Goal: Task Accomplishment & Management: Manage account settings

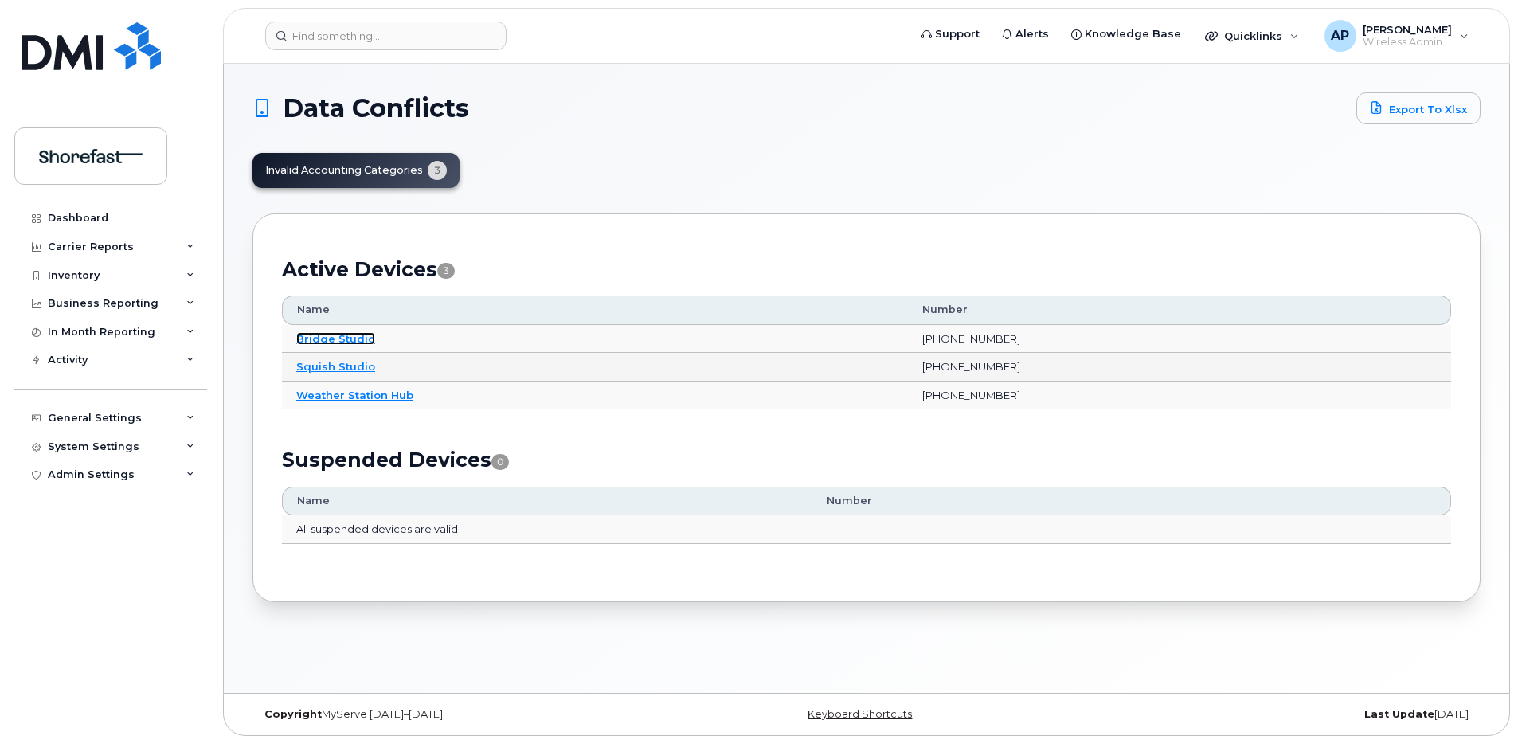
drag, startPoint x: 350, startPoint y: 336, endPoint x: 427, endPoint y: 355, distance: 78.8
click at [350, 336] on link "Bridge Studio" at bounding box center [335, 338] width 79 height 13
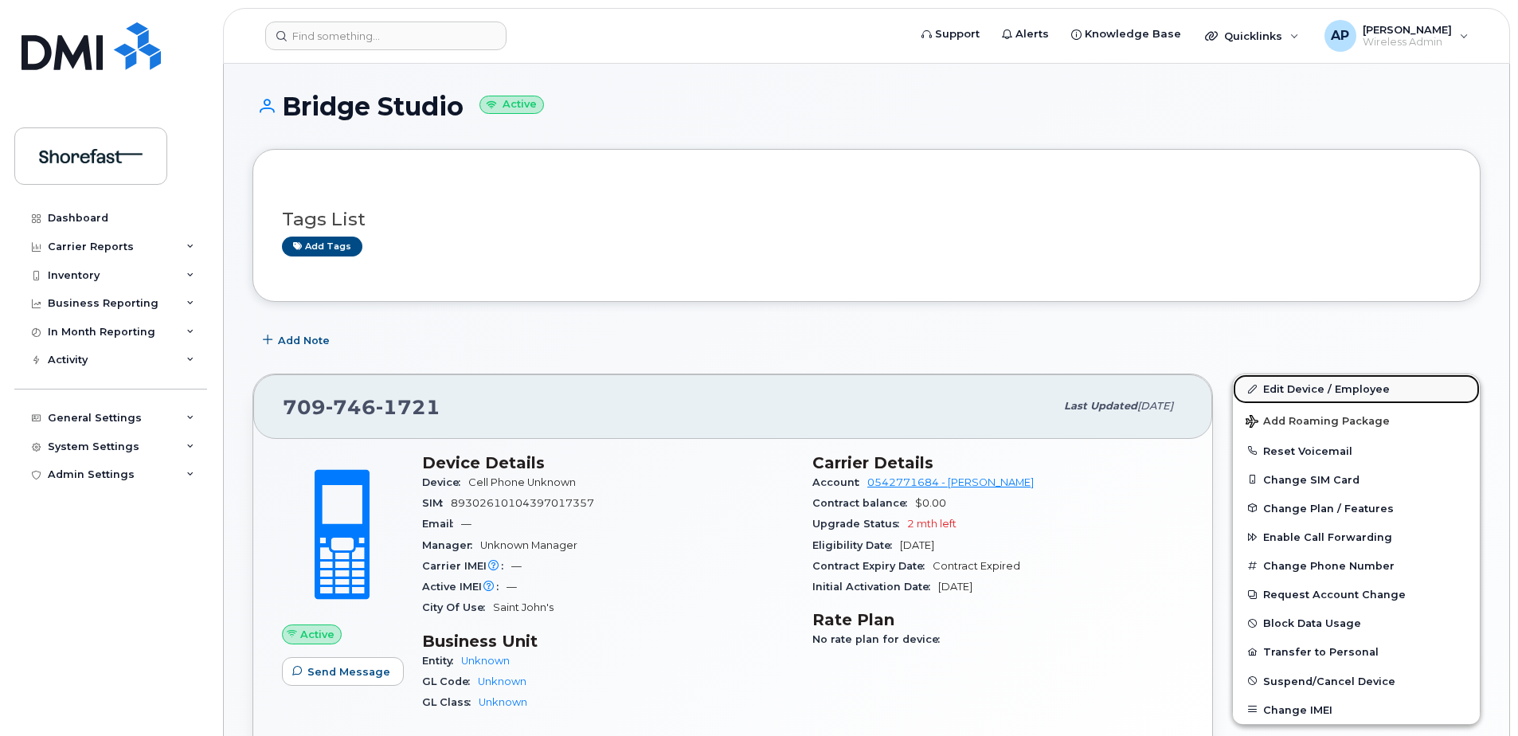
click at [1298, 389] on link "Edit Device / Employee" at bounding box center [1356, 388] width 247 height 29
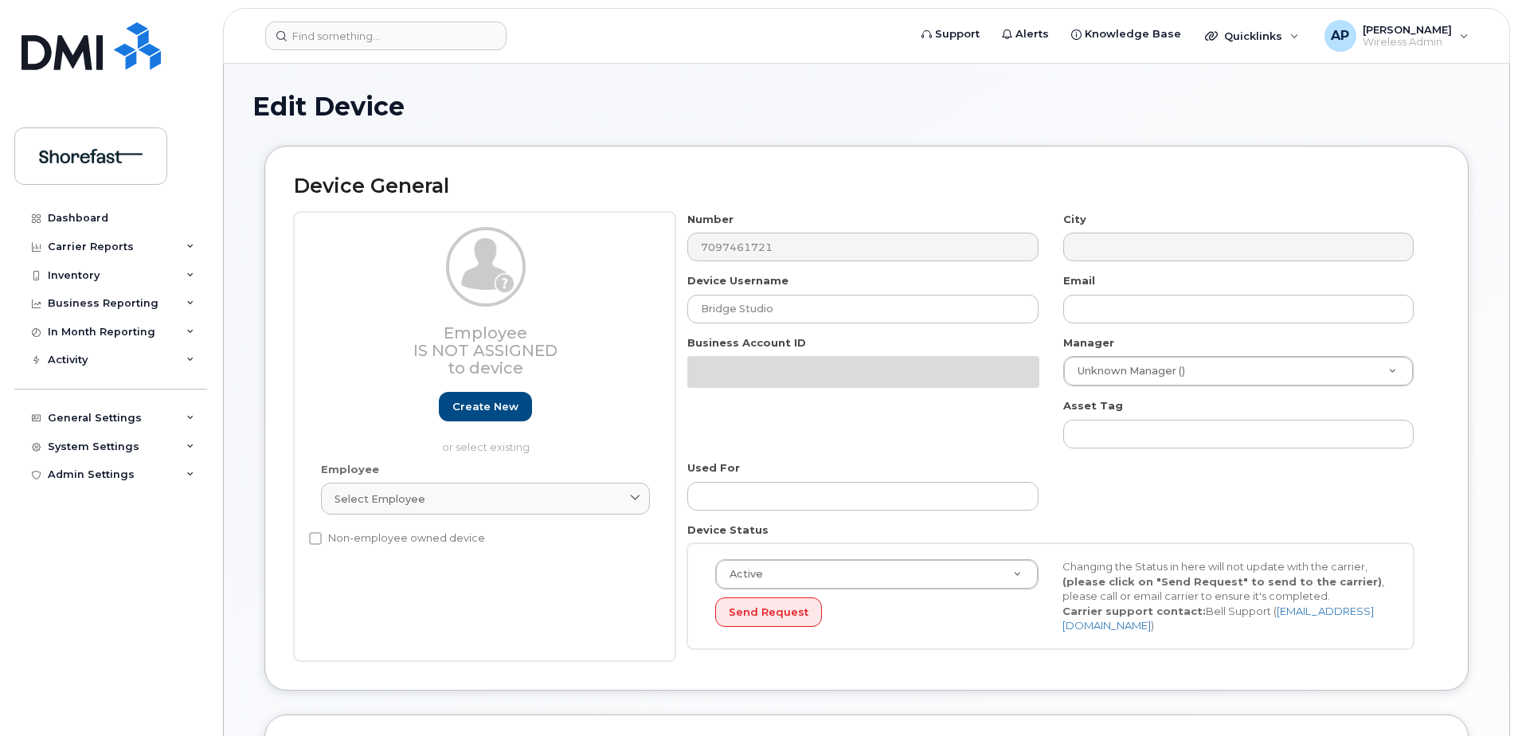
select select "4207793"
select select "4207794"
select select "4207795"
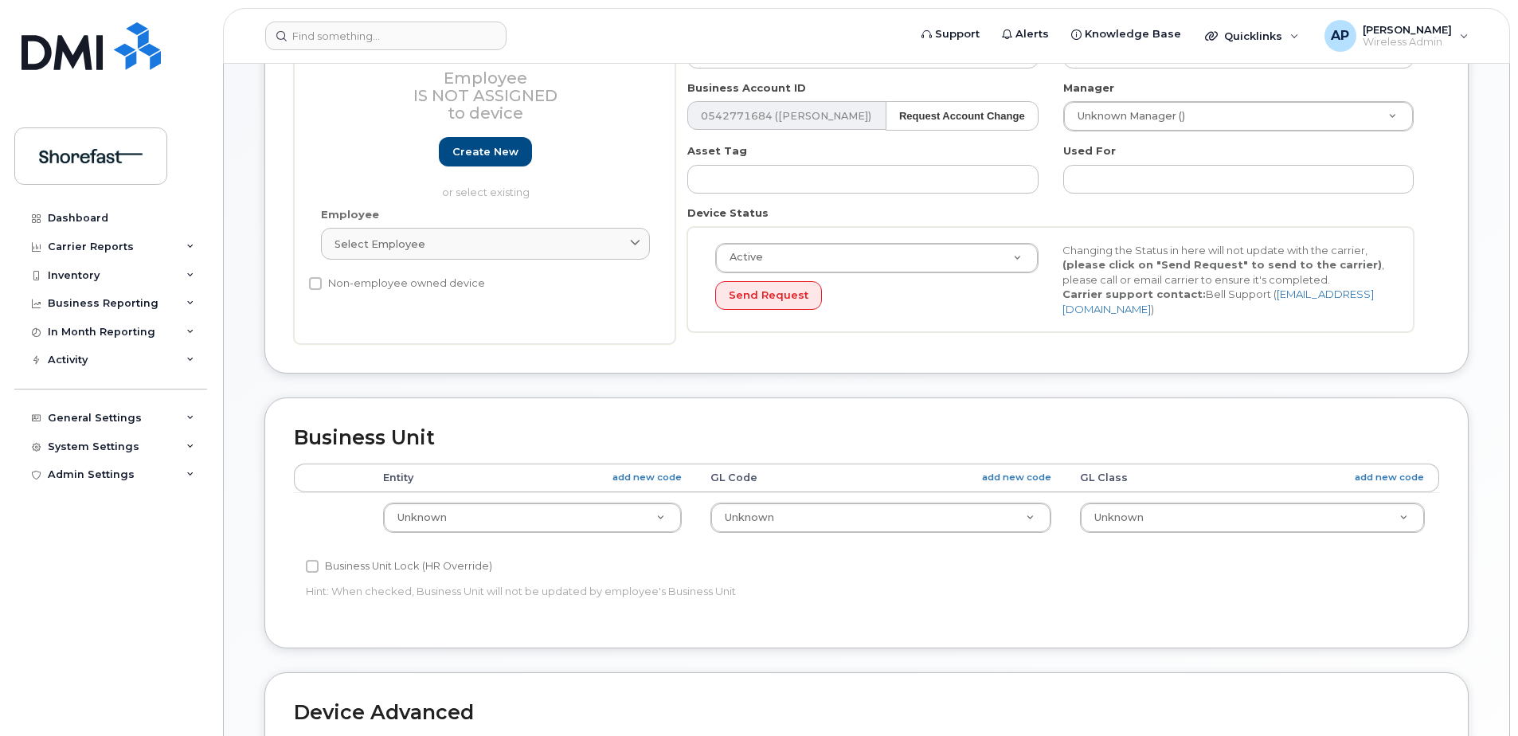
scroll to position [478, 0]
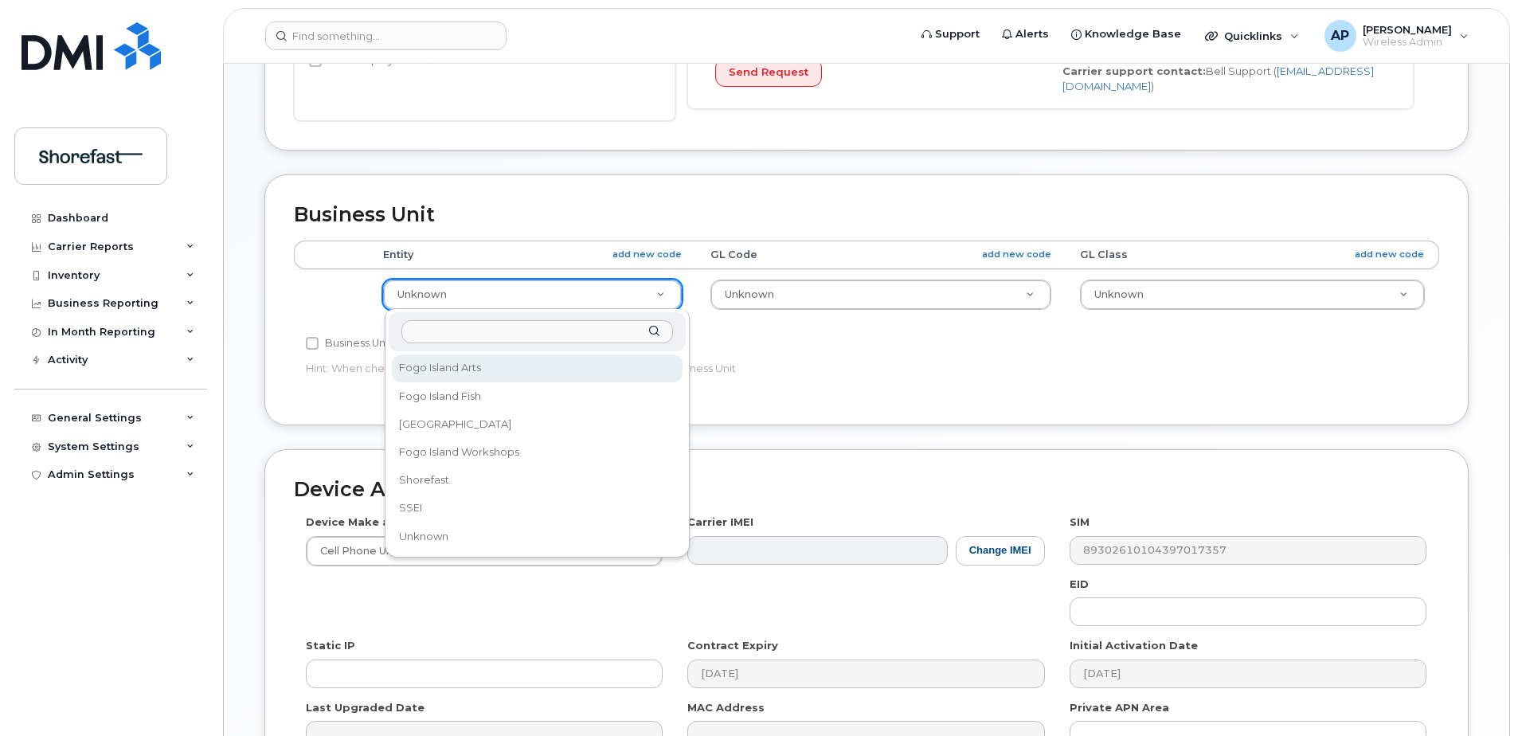
select select "4207799"
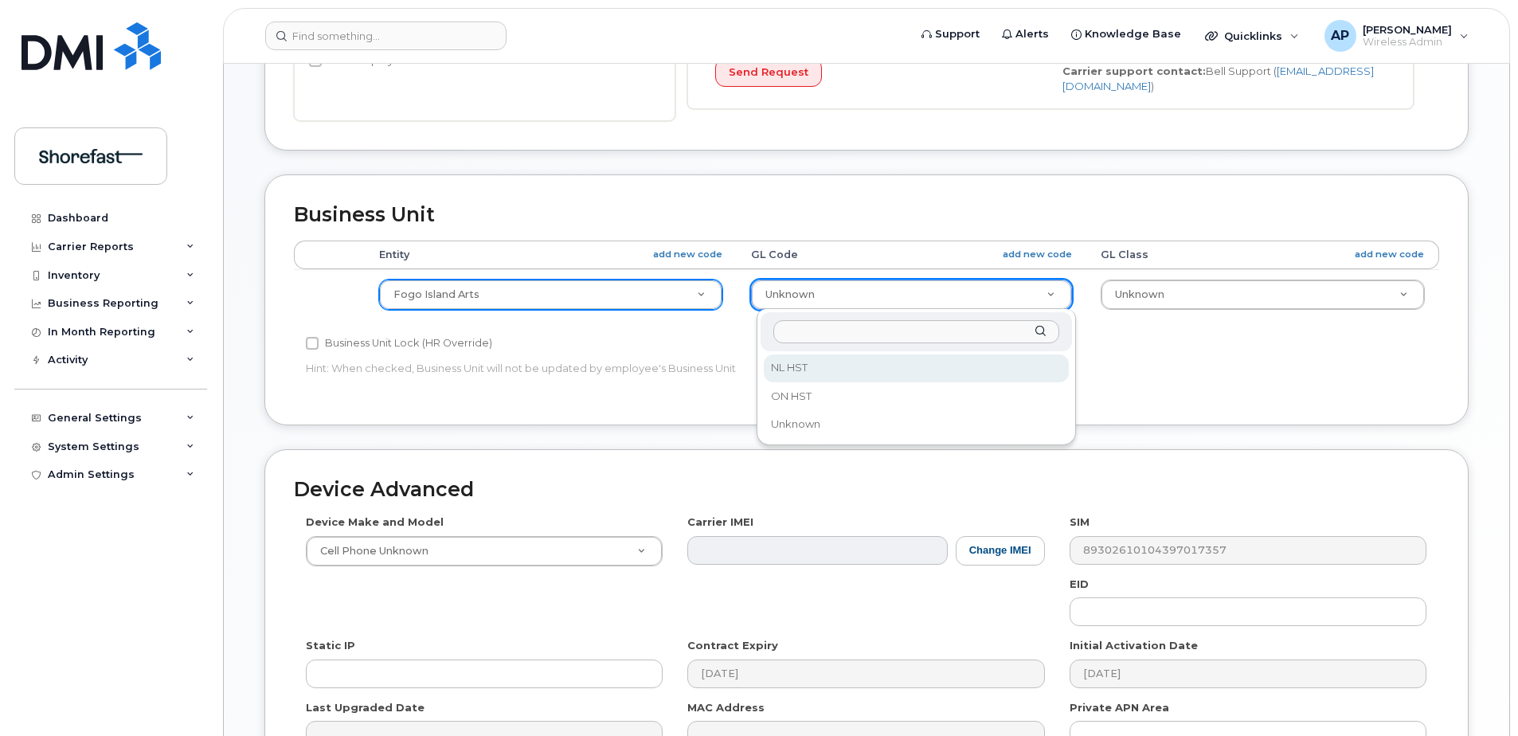
select select "4366932"
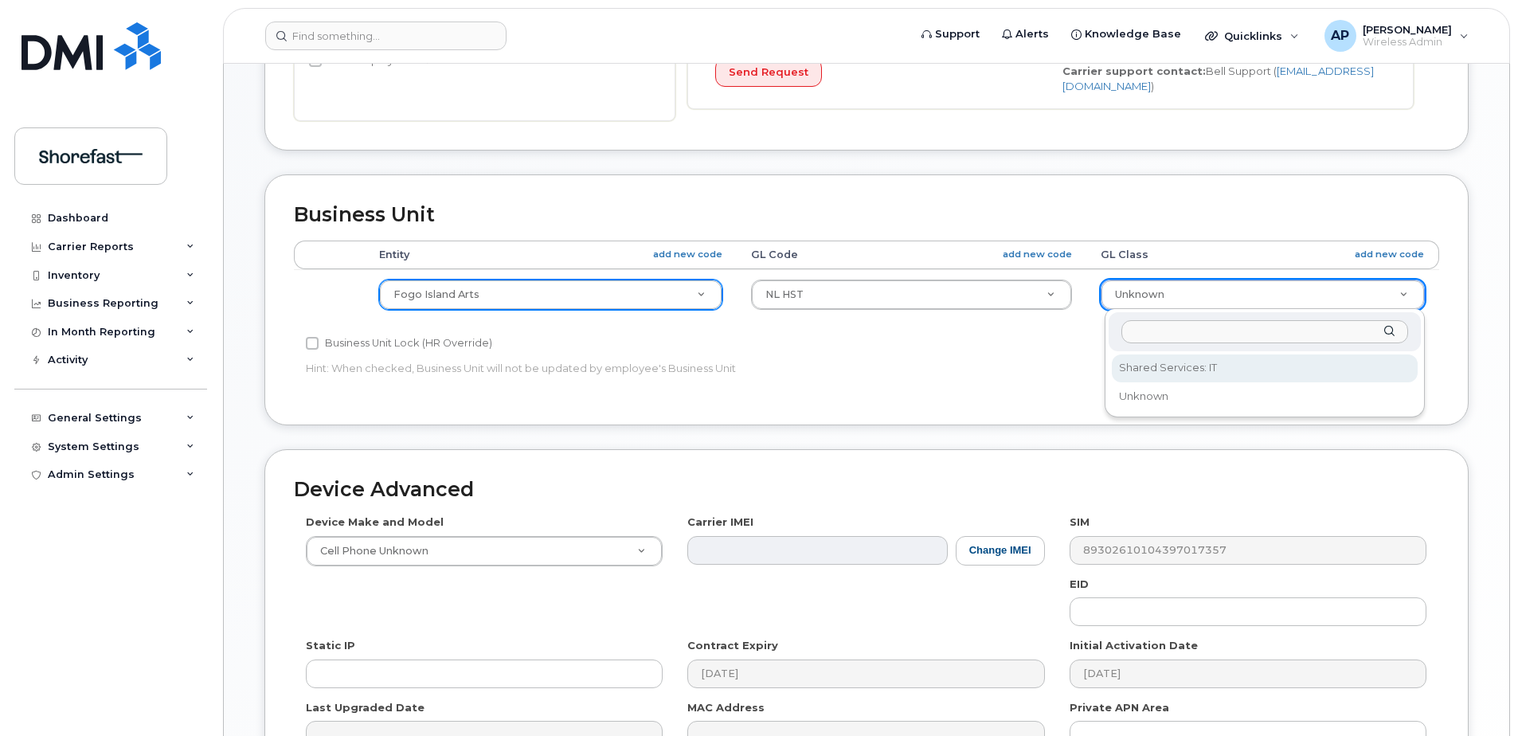
select select "23521152"
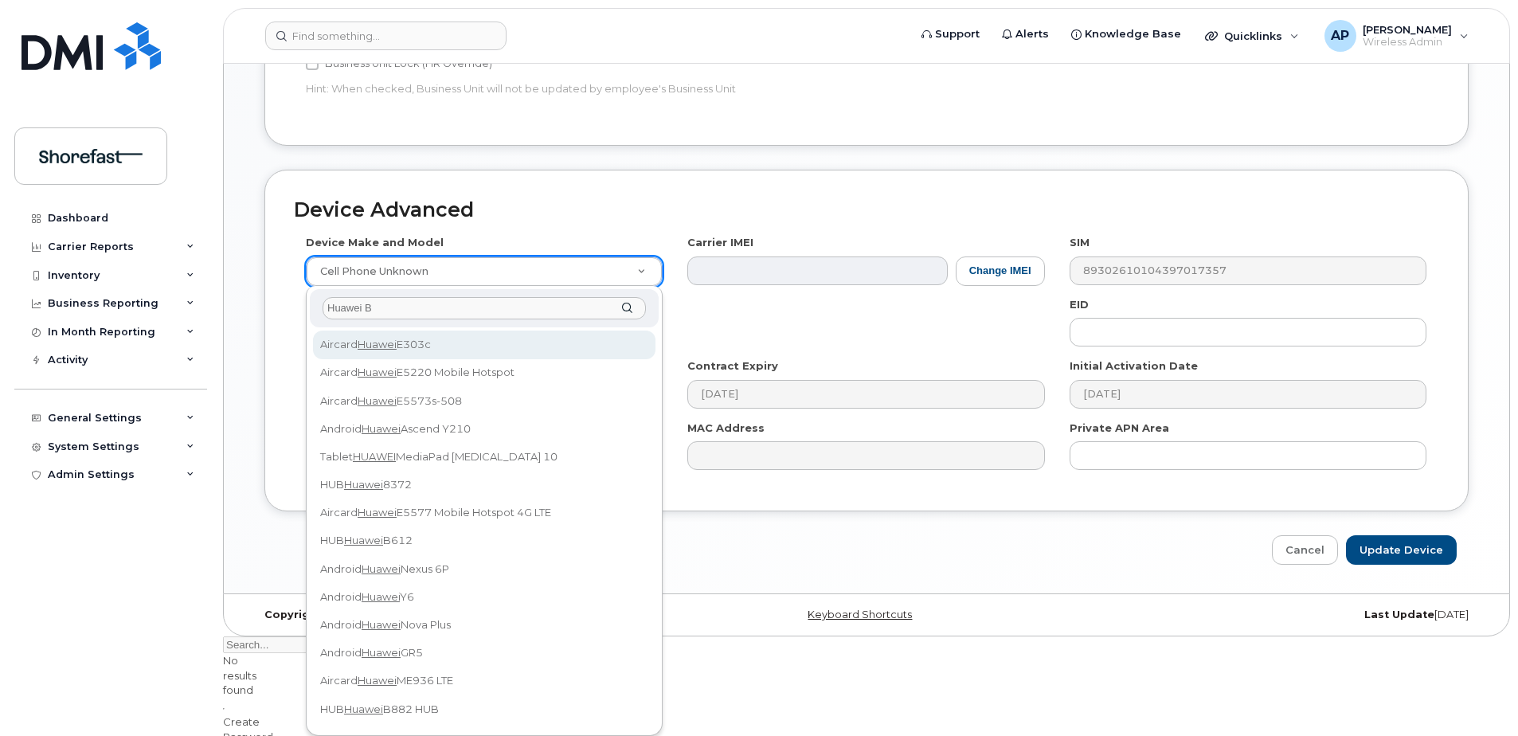
scroll to position [666, 0]
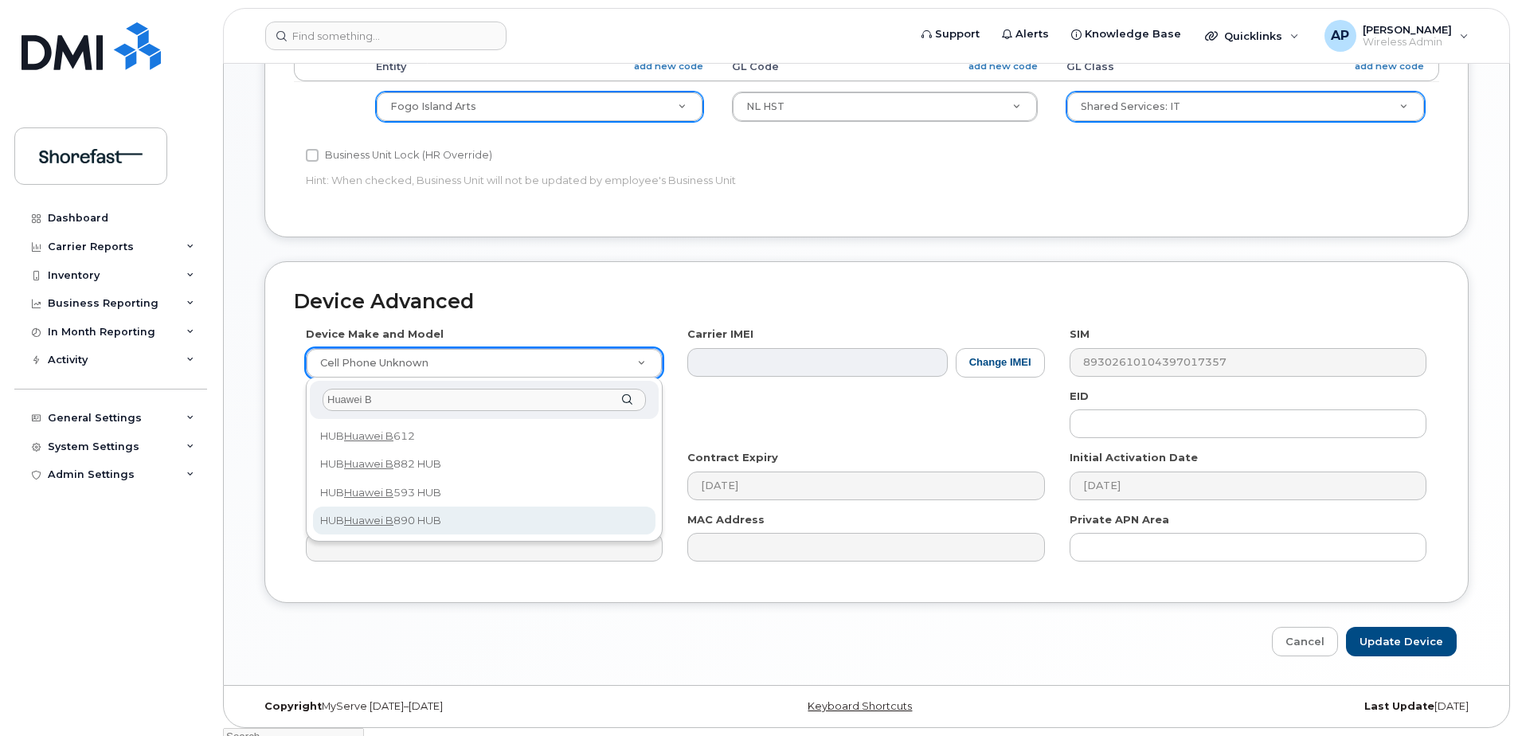
type input "Huawei B"
select select "147"
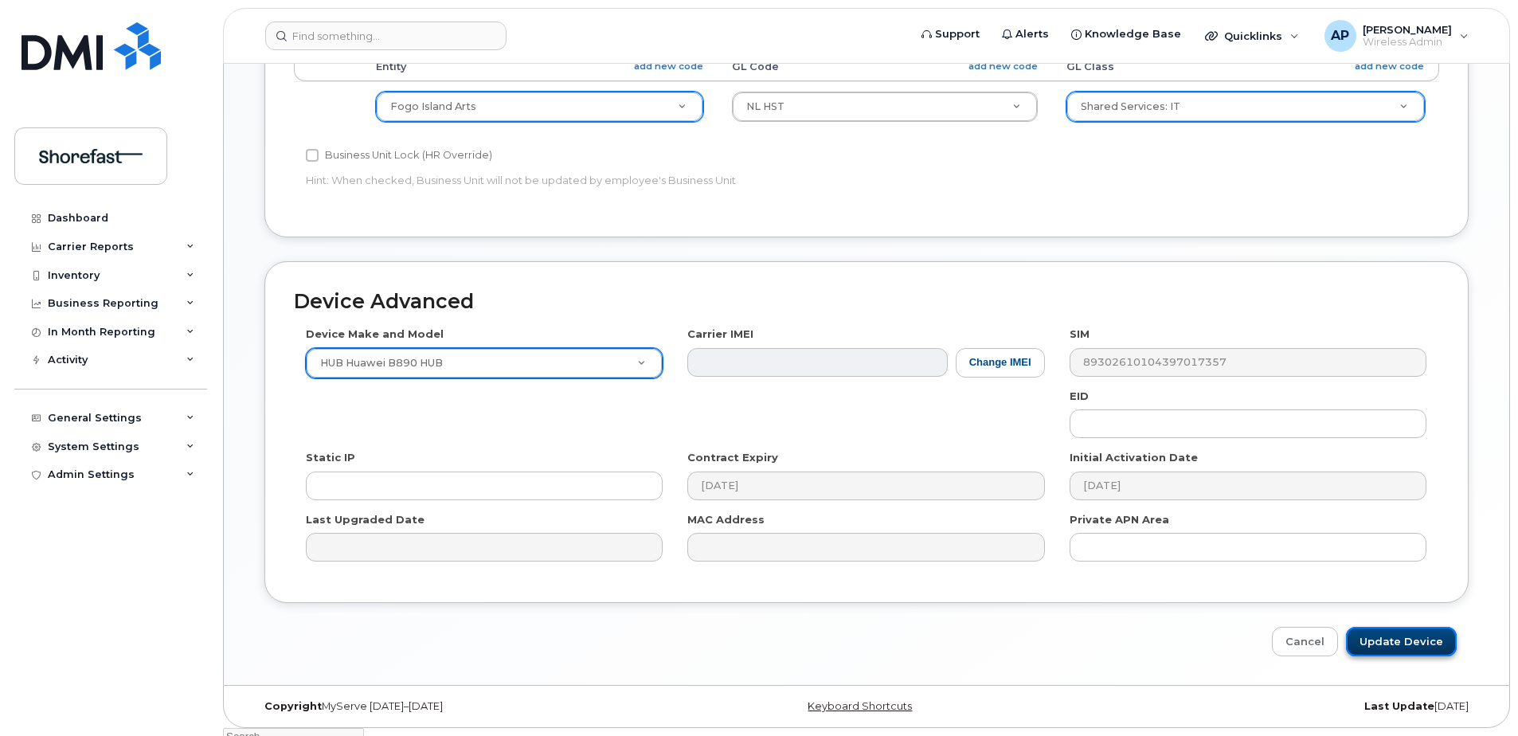
click at [1376, 635] on input "Update Device" at bounding box center [1401, 641] width 111 height 29
type input "Saving..."
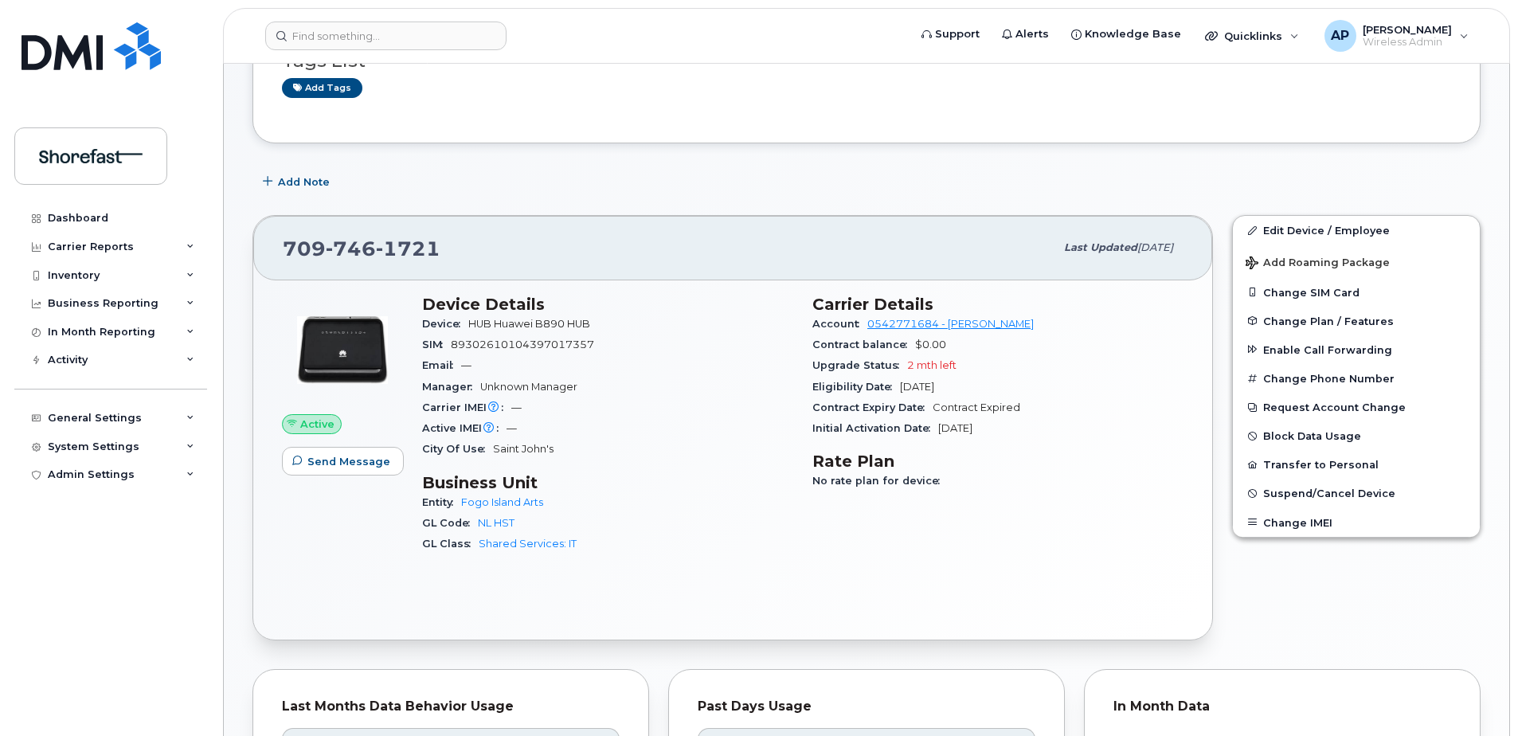
scroll to position [148, 0]
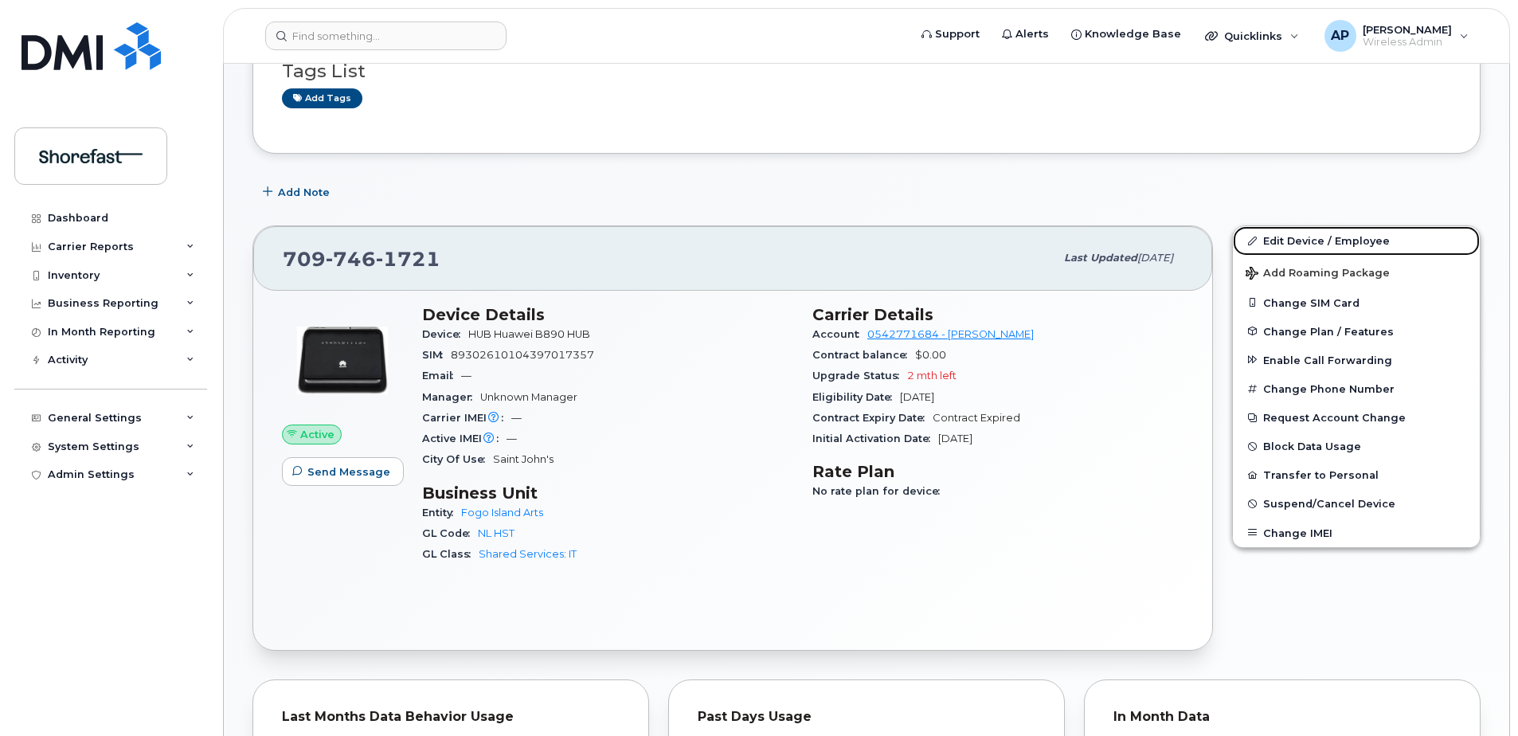
drag, startPoint x: 1272, startPoint y: 240, endPoint x: 1155, endPoint y: 288, distance: 126.8
click at [1272, 240] on link "Edit Device / Employee" at bounding box center [1356, 240] width 247 height 29
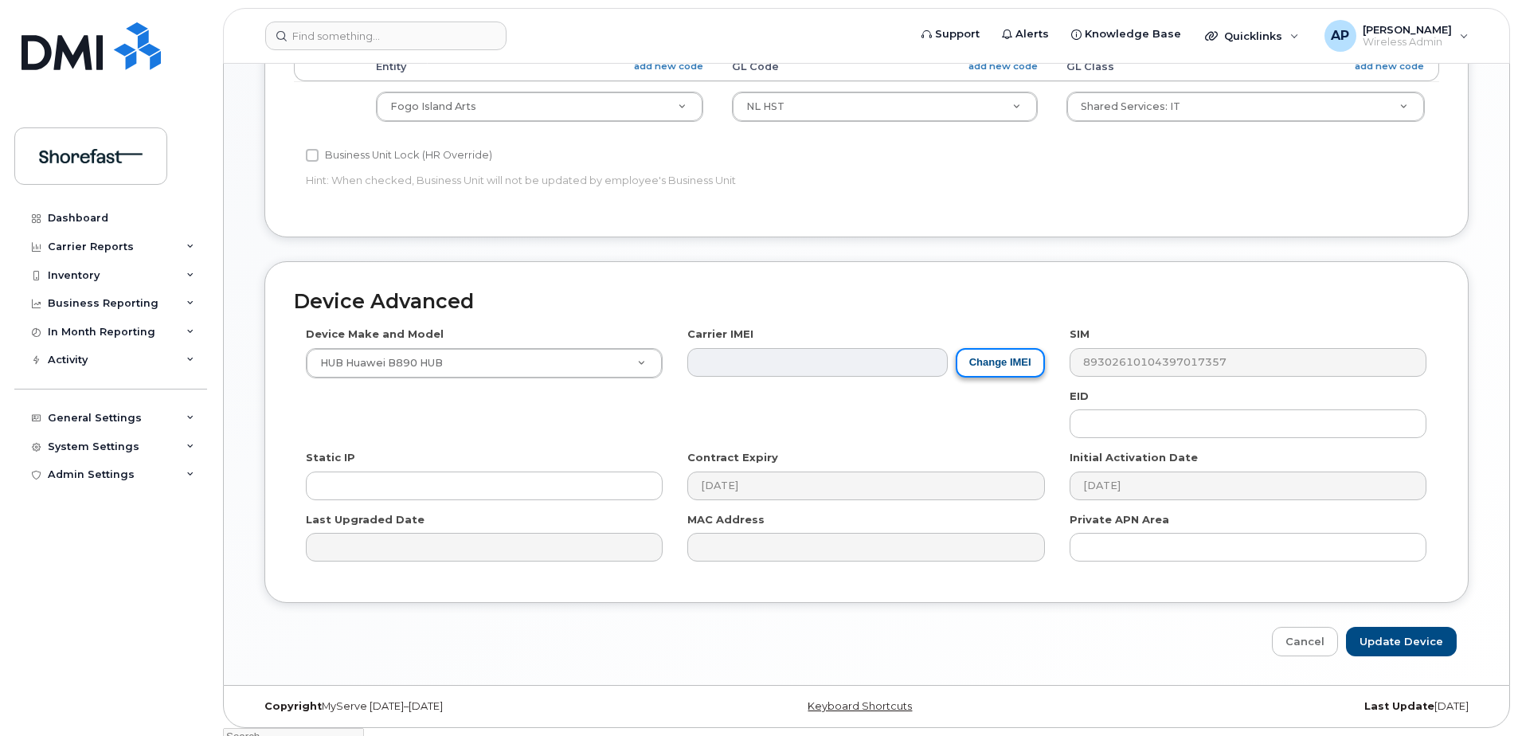
click at [1016, 362] on button "Change IMEI" at bounding box center [1000, 362] width 89 height 29
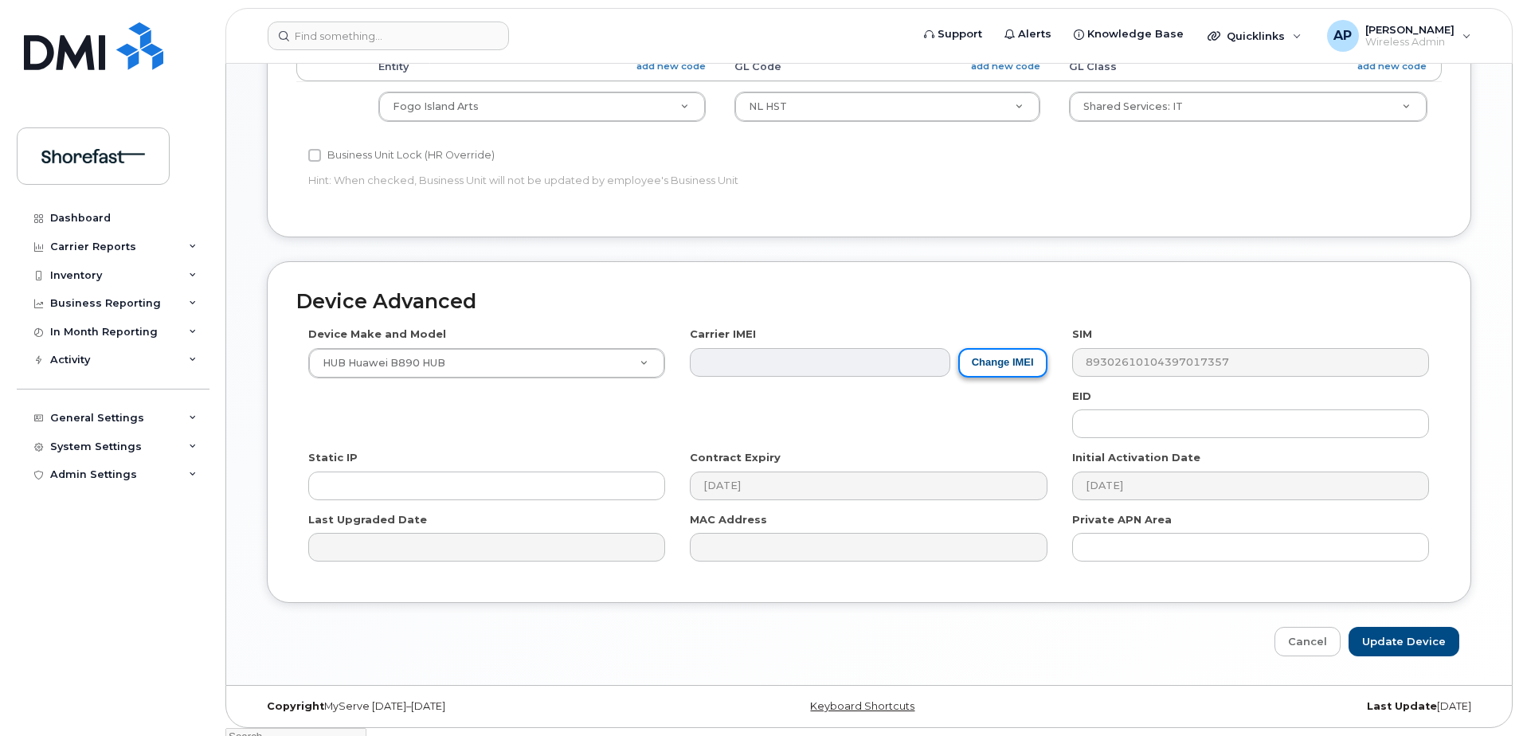
scroll to position [660, 0]
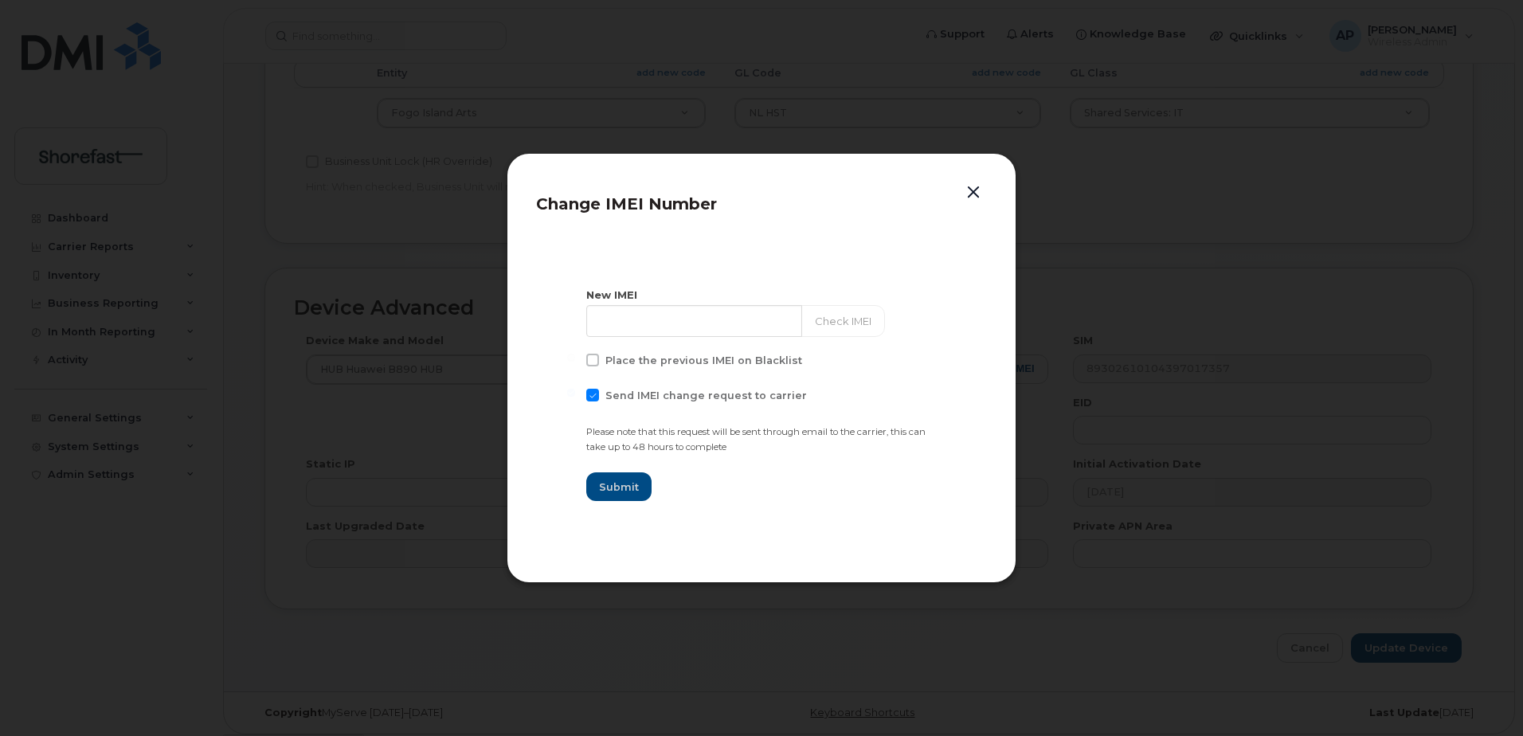
click at [593, 393] on span at bounding box center [592, 395] width 13 height 13
click at [575, 393] on input "Send IMEI change request to carrier" at bounding box center [571, 393] width 8 height 8
checkbox input "false"
click at [696, 327] on input at bounding box center [694, 321] width 217 height 32
click at [975, 186] on button "button" at bounding box center [973, 193] width 24 height 22
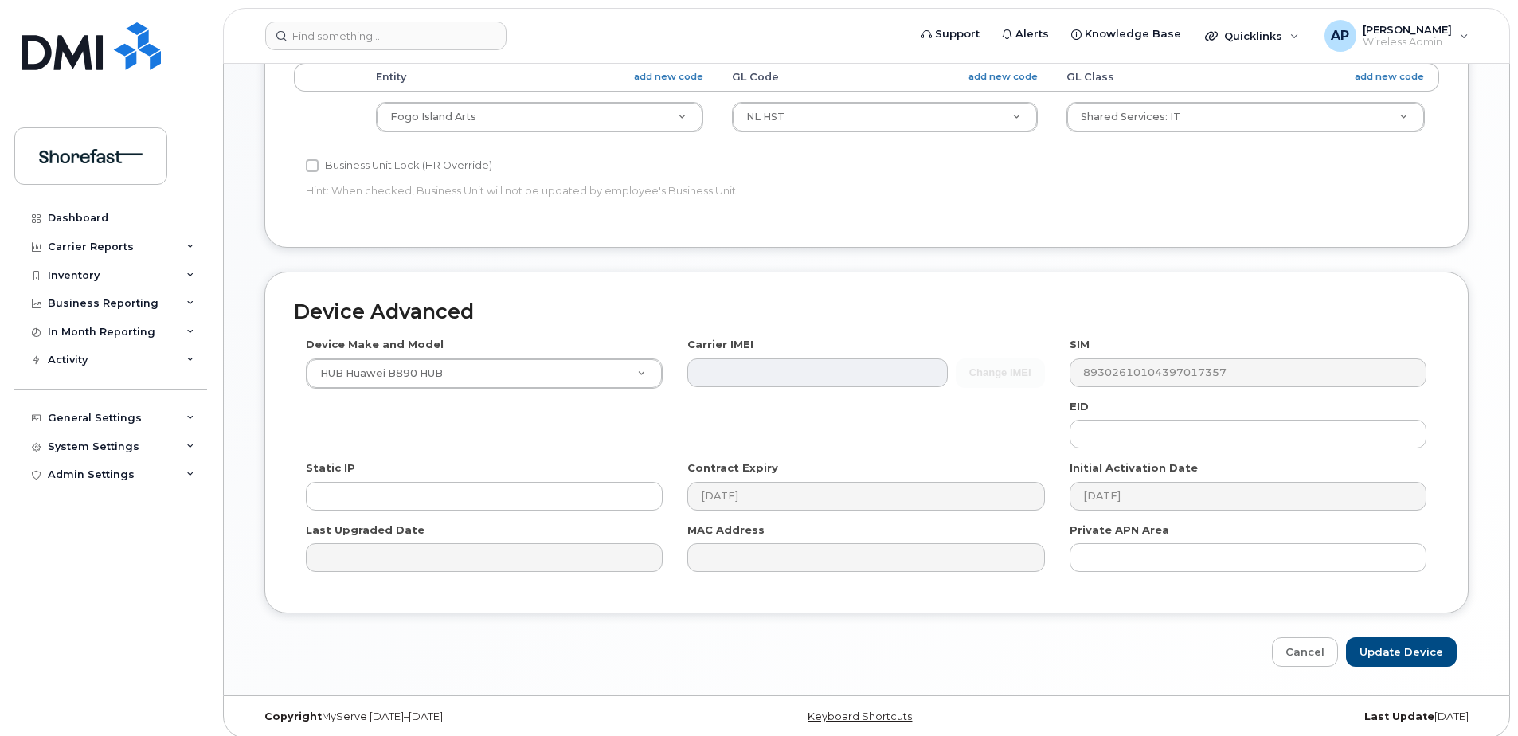
scroll to position [666, 0]
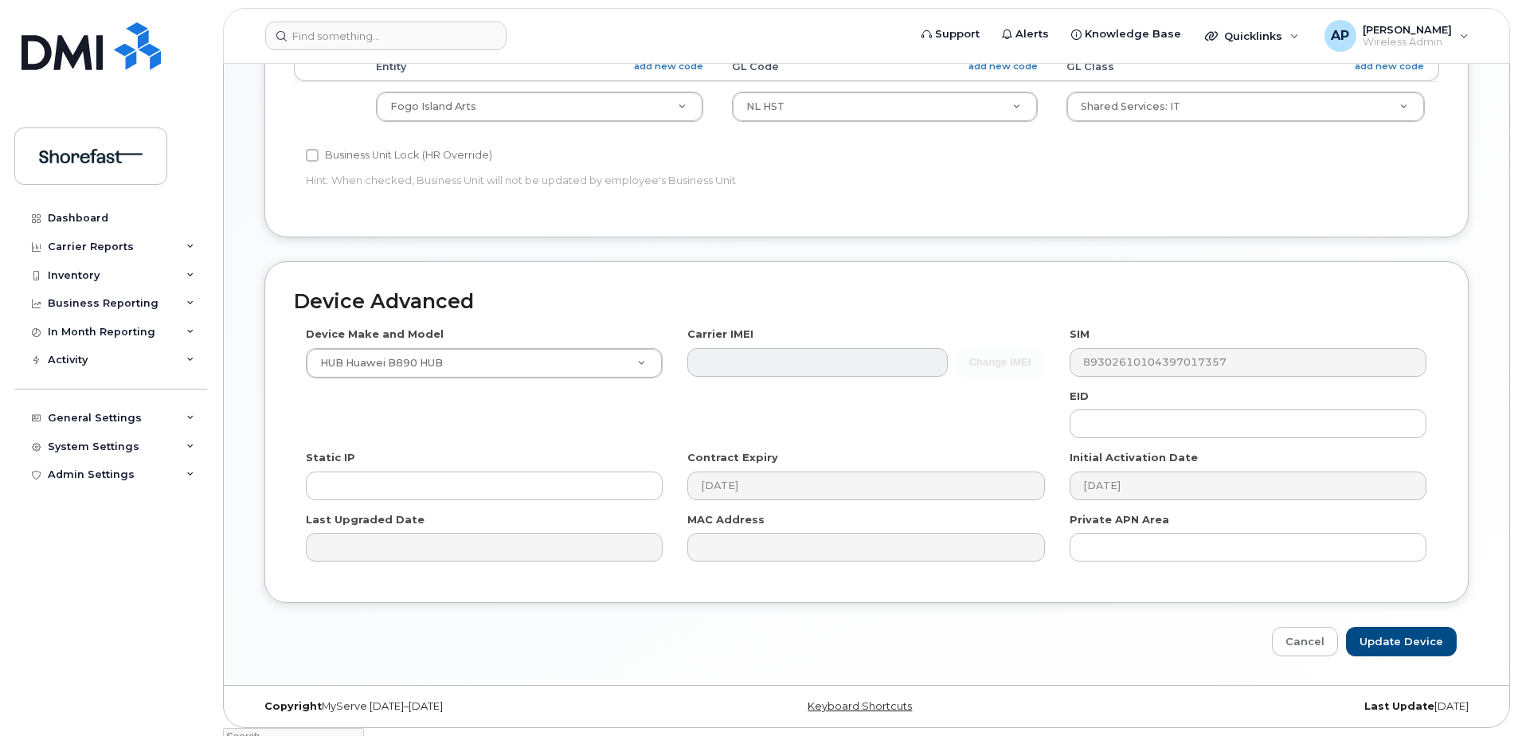
click at [977, 358] on div "Change IMEI" at bounding box center [865, 362] width 357 height 29
click at [1310, 644] on link "Cancel" at bounding box center [1305, 641] width 66 height 29
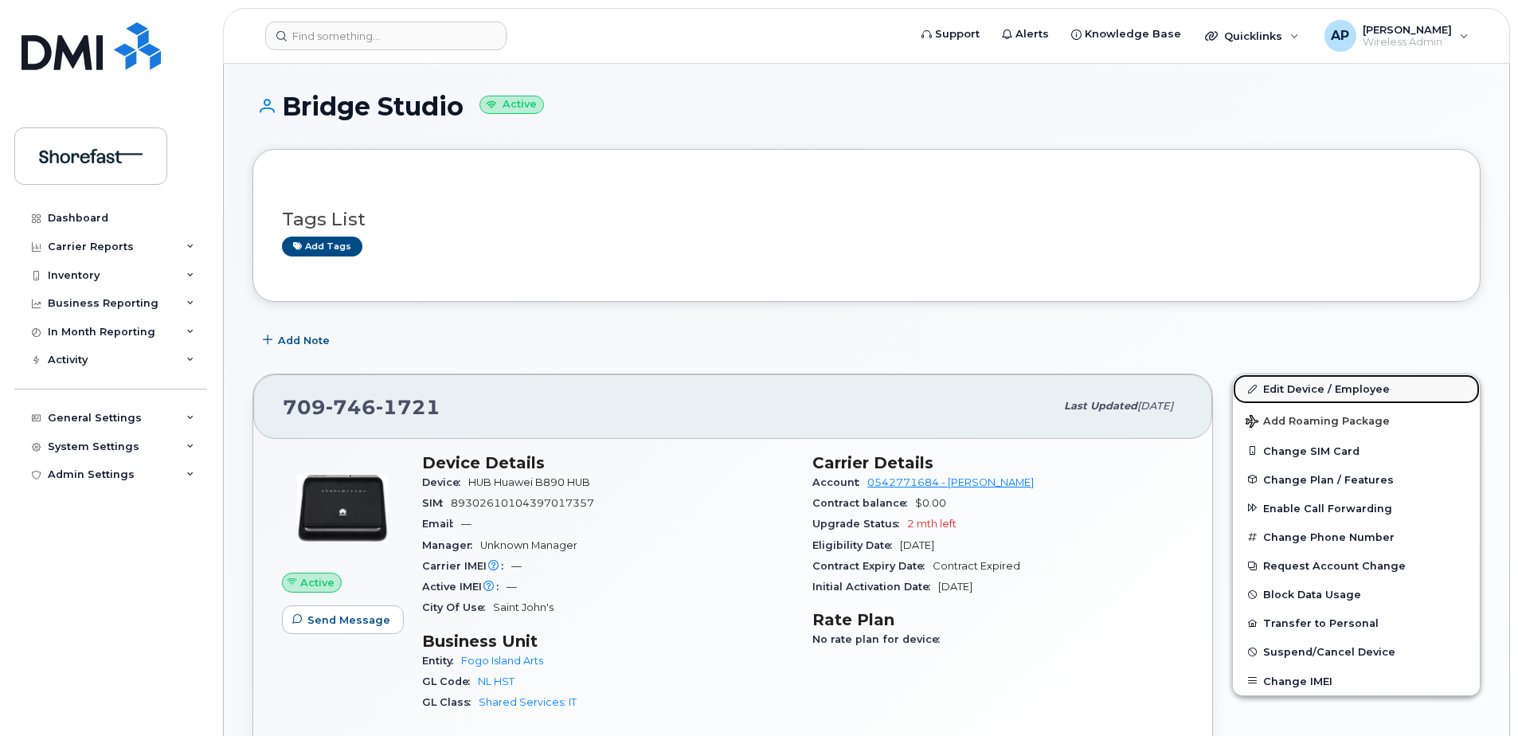
click at [1272, 382] on link "Edit Device / Employee" at bounding box center [1356, 388] width 247 height 29
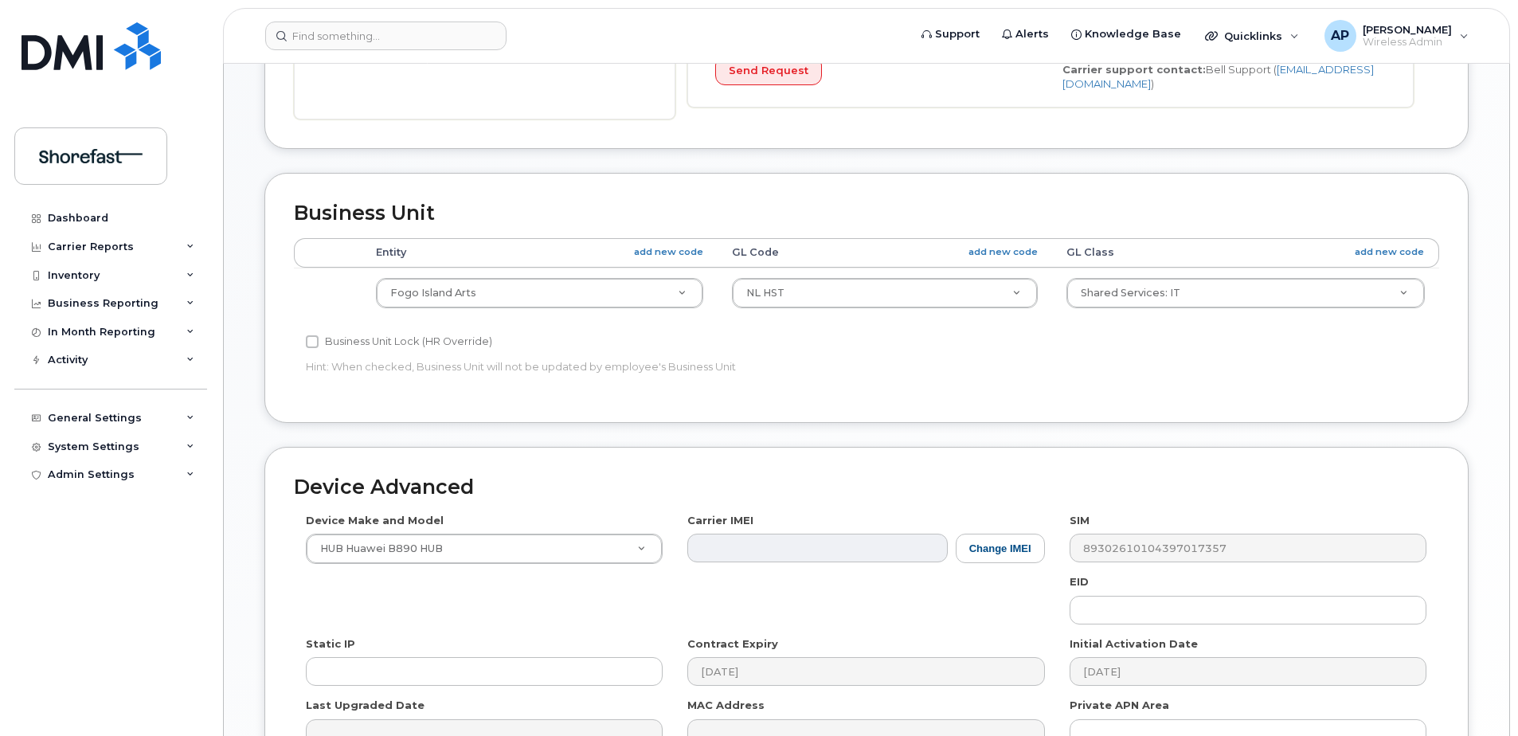
scroll to position [558, 0]
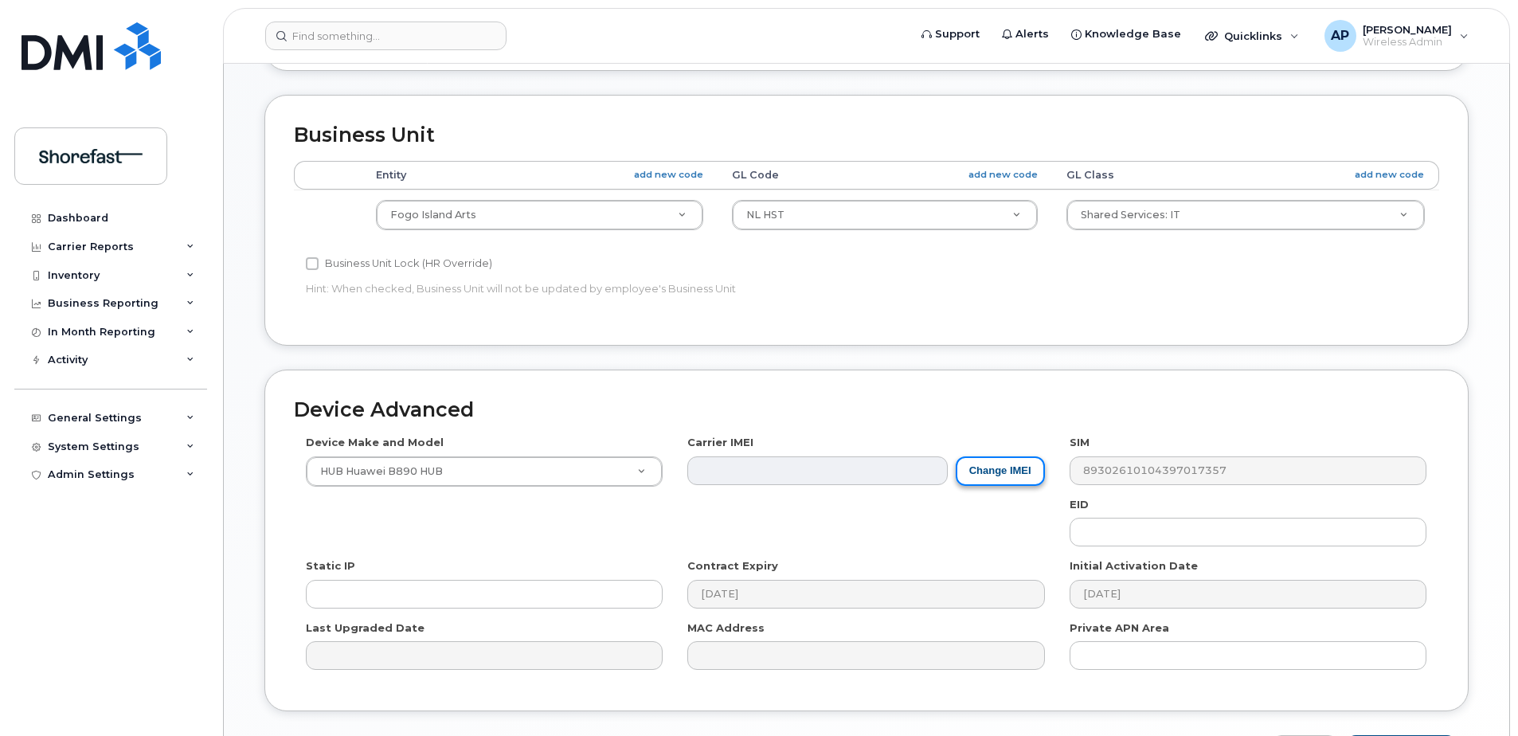
click at [1004, 477] on button "Change IMEI" at bounding box center [1000, 470] width 89 height 29
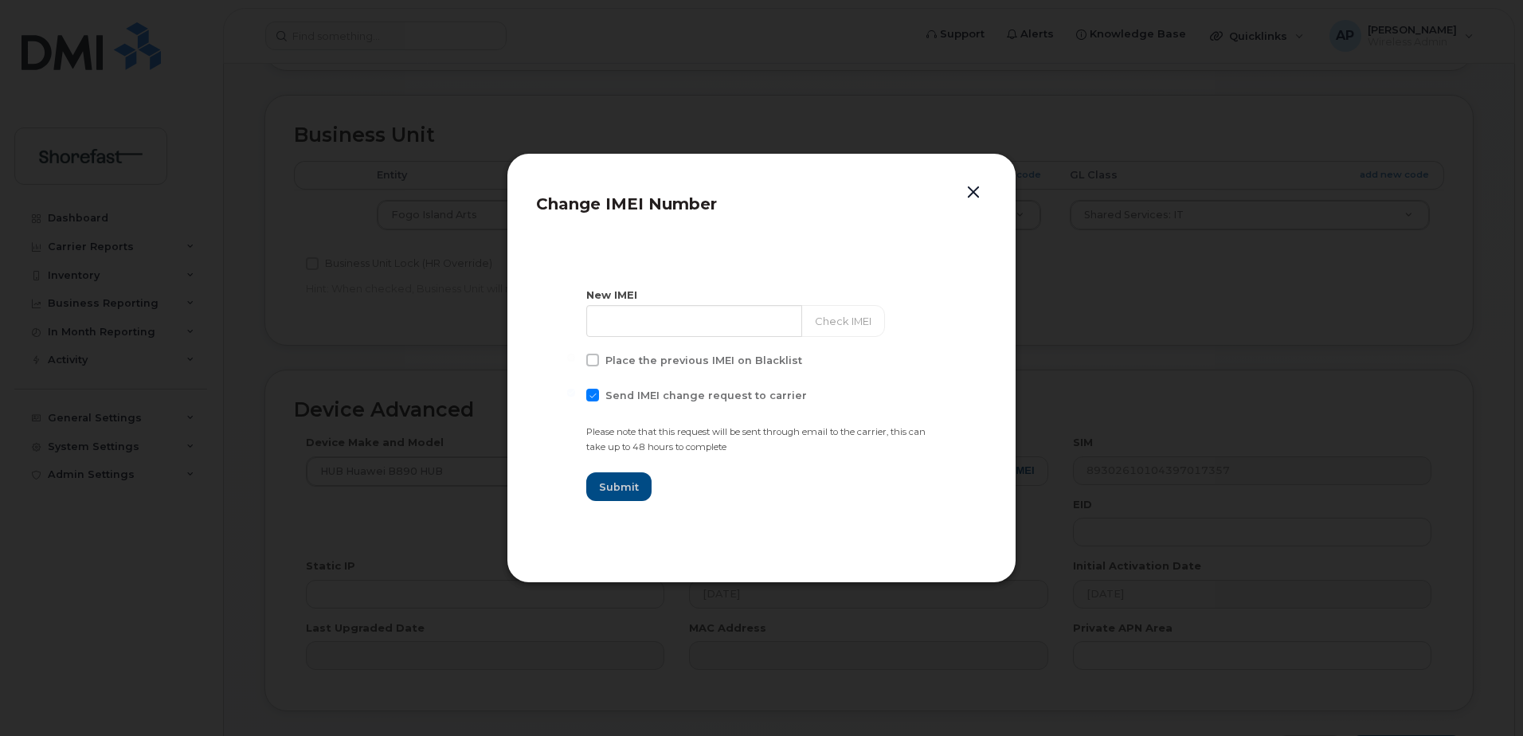
click at [592, 393] on span at bounding box center [592, 395] width 13 height 13
click at [575, 393] on input "Send IMEI change request to carrier" at bounding box center [571, 393] width 8 height 8
checkbox input "false"
click at [617, 319] on input at bounding box center [694, 321] width 217 height 32
paste input "866053011042852"
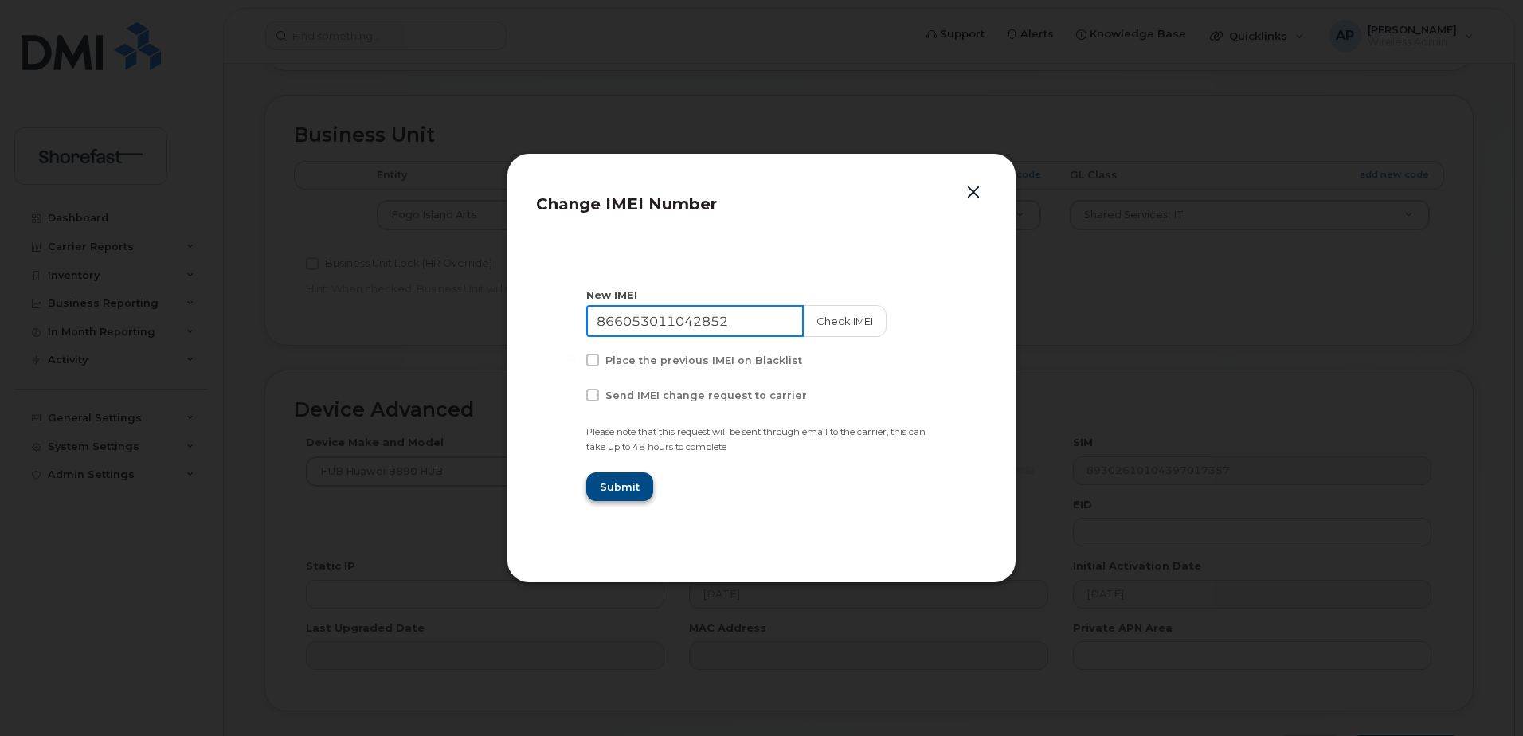
type input "866053011042852"
click at [625, 492] on span "Submit" at bounding box center [619, 486] width 40 height 15
type input "866053011042852"
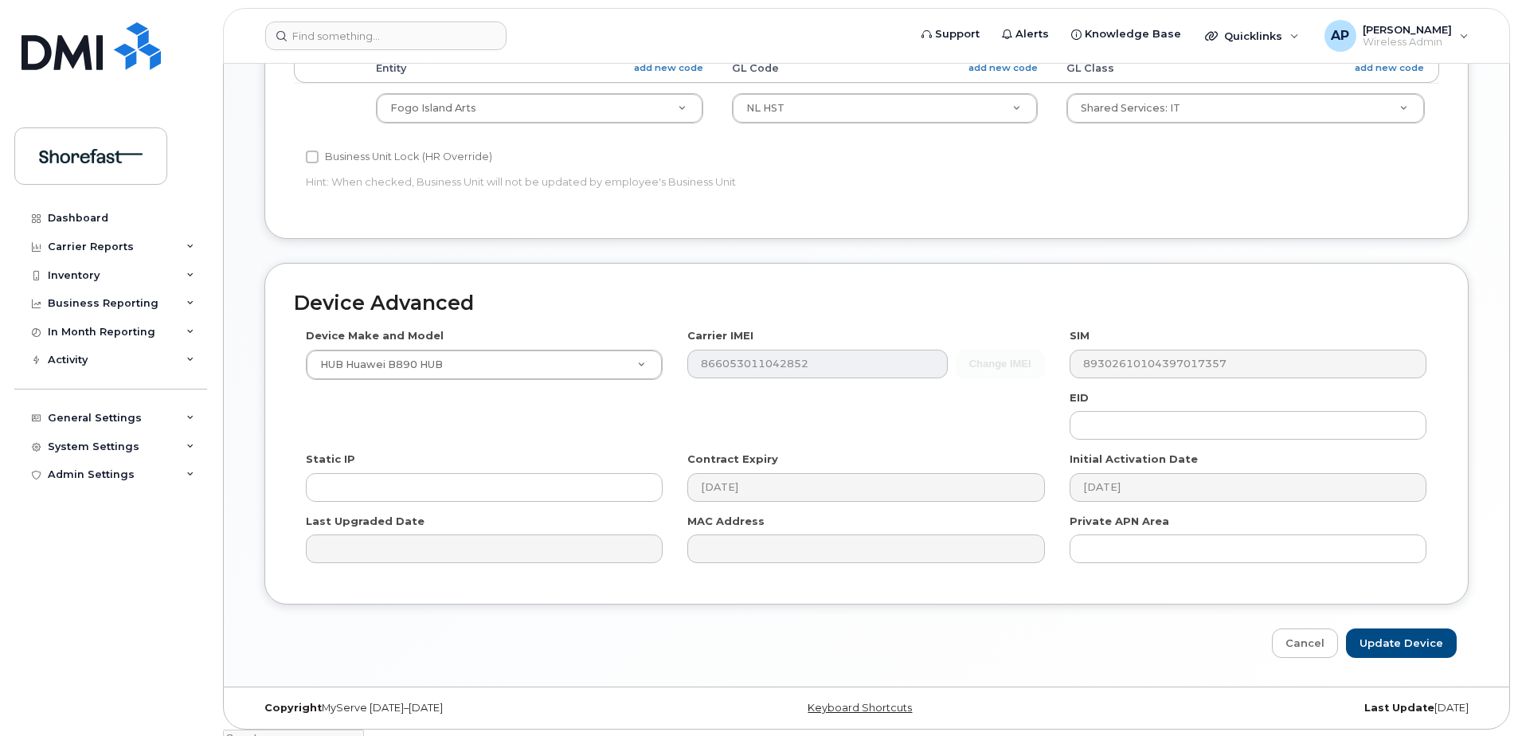
scroll to position [666, 0]
click at [1412, 642] on input "Update Device" at bounding box center [1401, 641] width 111 height 29
type input "Saving..."
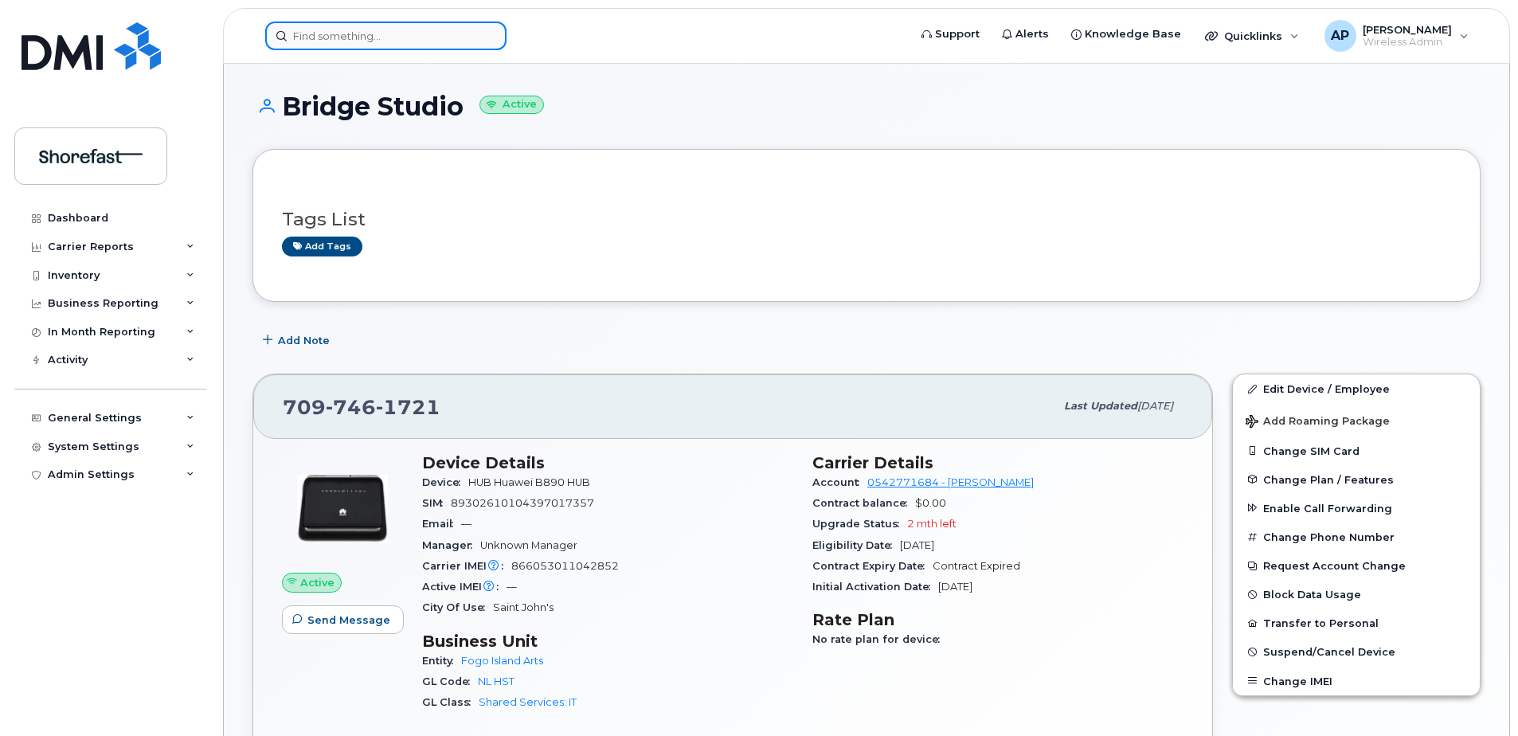
click at [354, 25] on input at bounding box center [385, 36] width 241 height 29
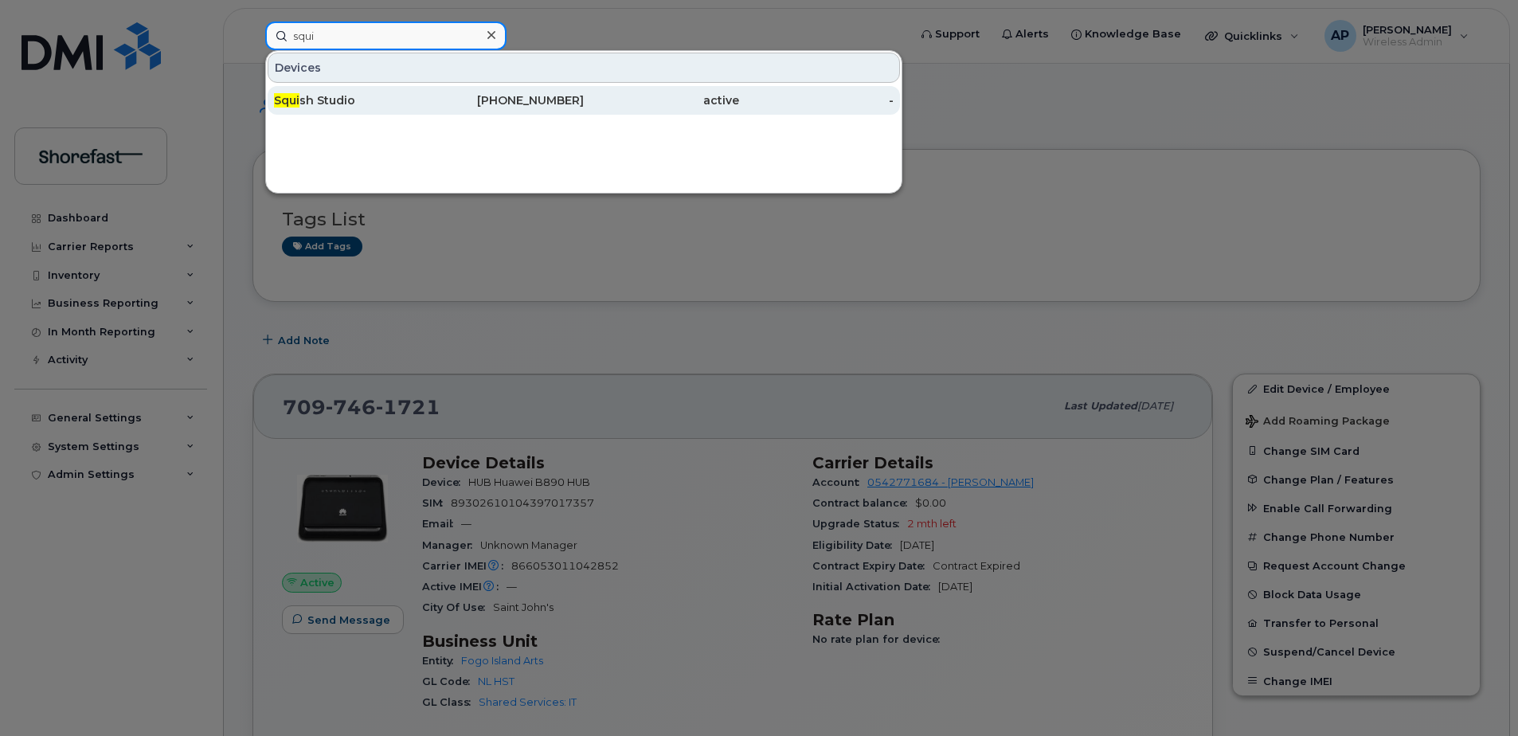
type input "squi"
click at [335, 104] on div "Squi sh Studio" at bounding box center [351, 100] width 155 height 16
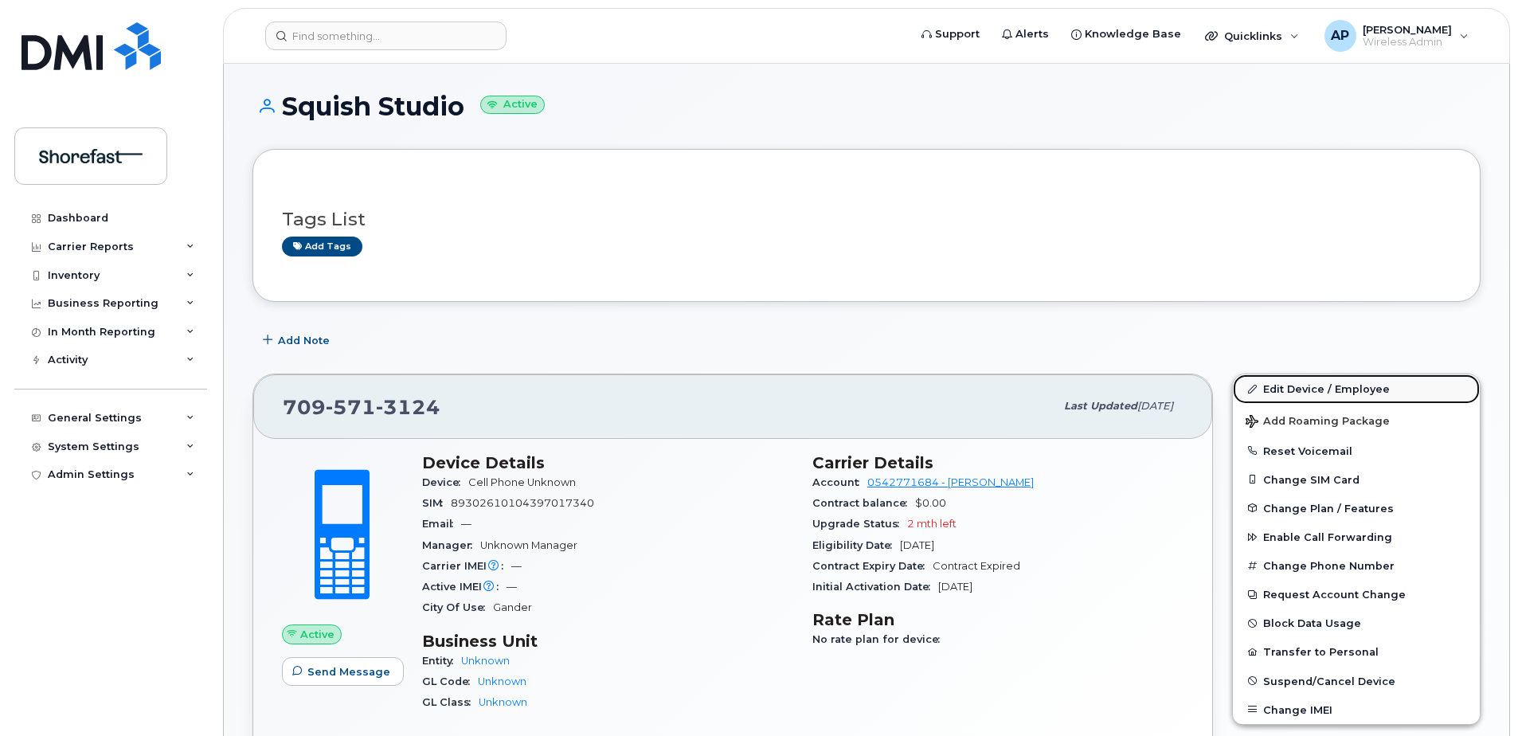
click at [1293, 389] on link "Edit Device / Employee" at bounding box center [1356, 388] width 247 height 29
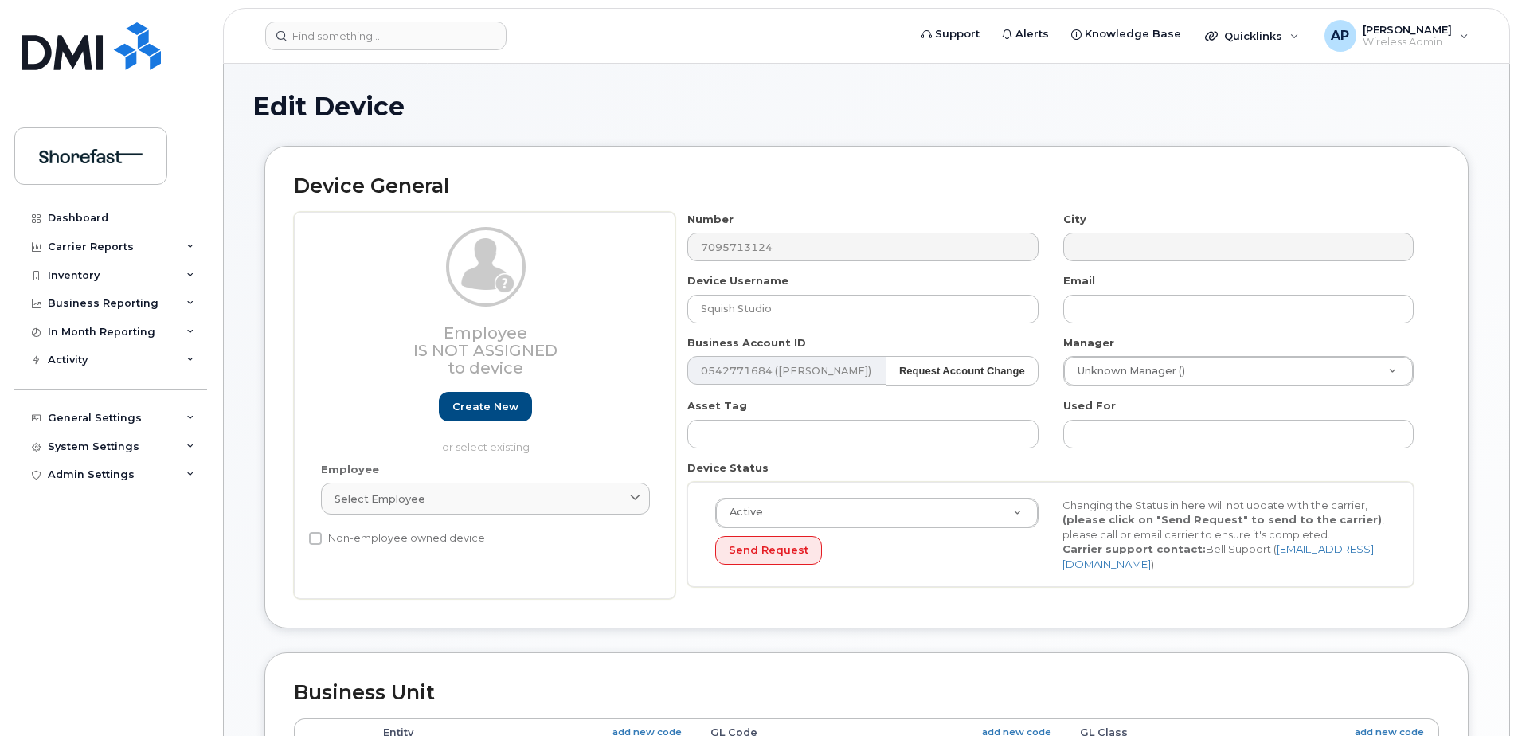
select select "4207793"
select select "4207794"
select select "4207795"
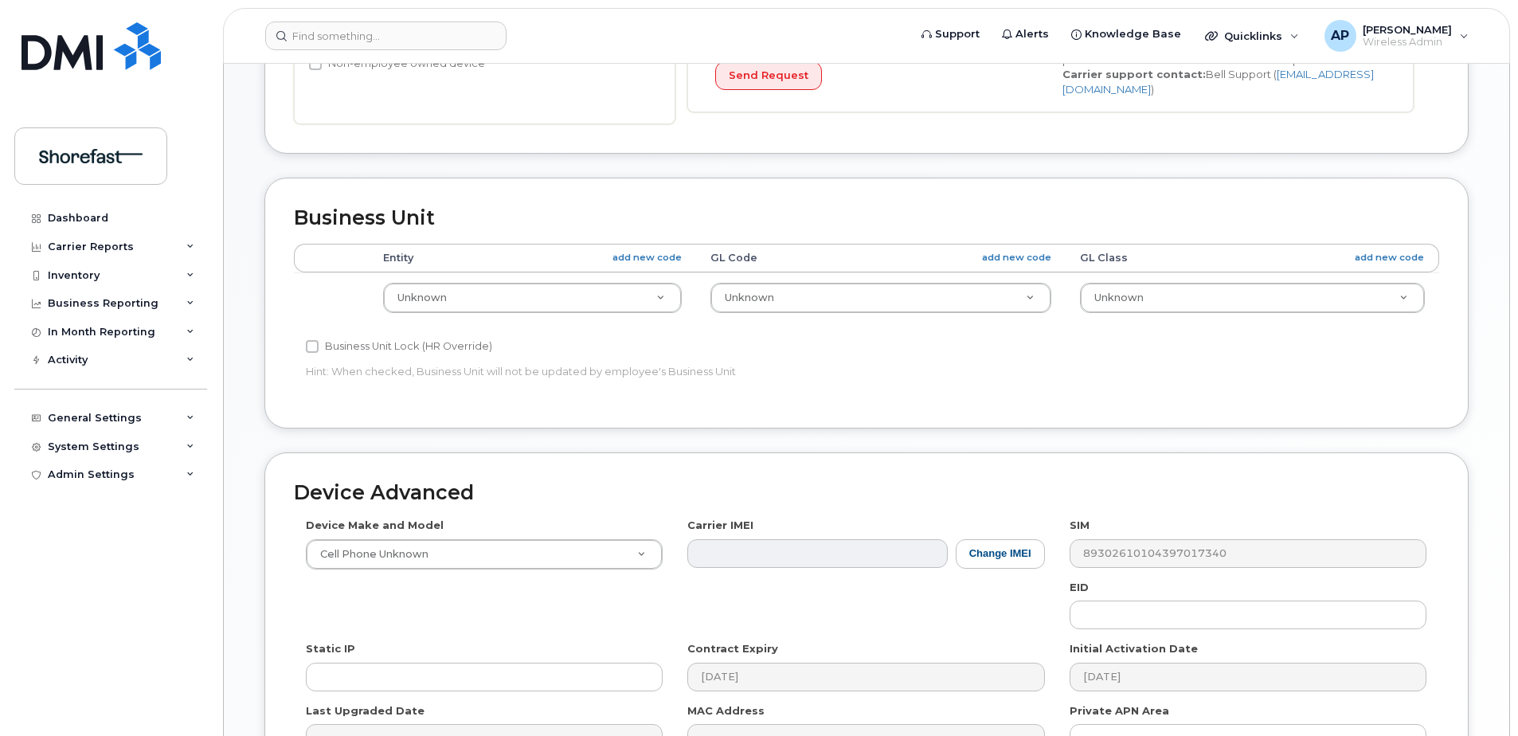
scroll to position [478, 0]
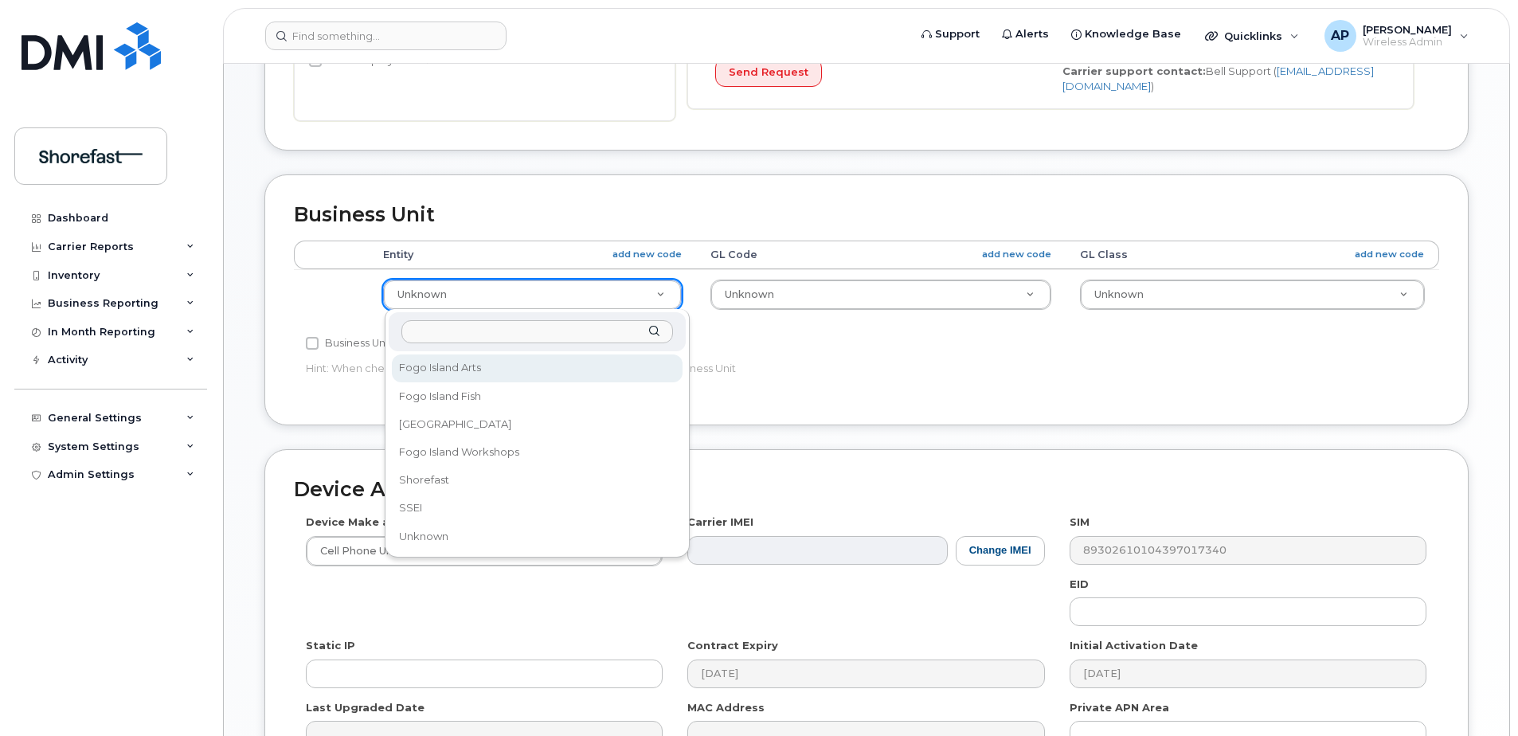
select select "4207799"
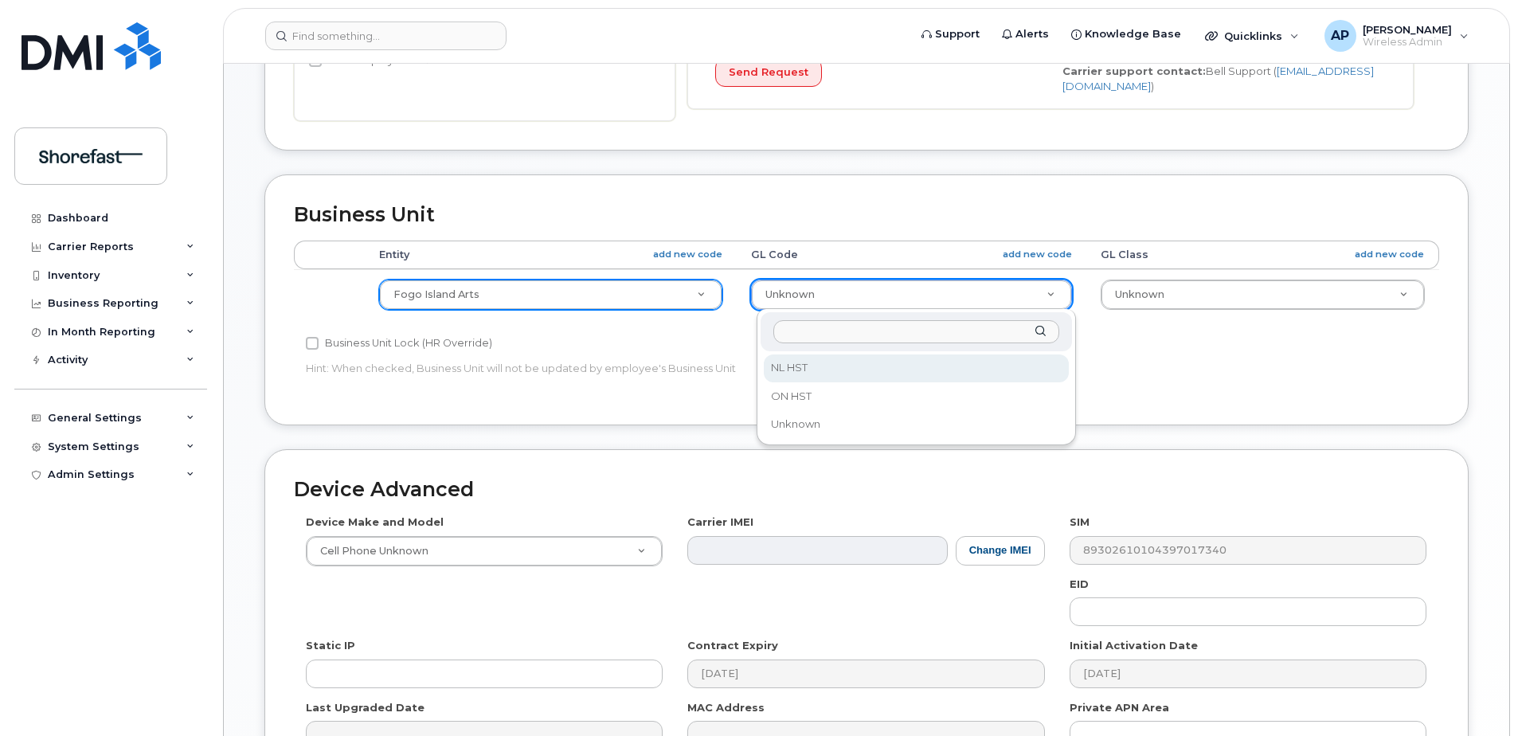
select select "4366932"
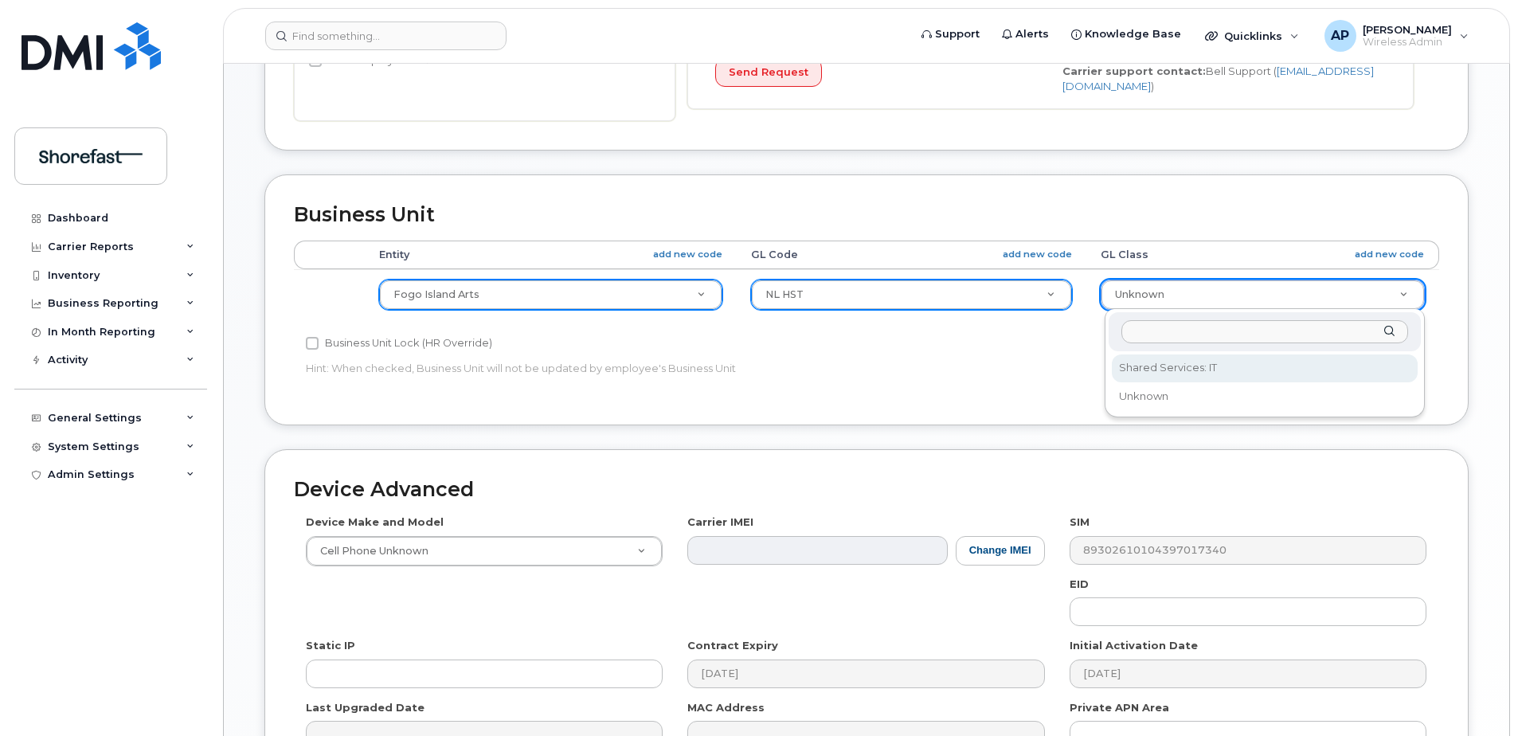
select select "23521152"
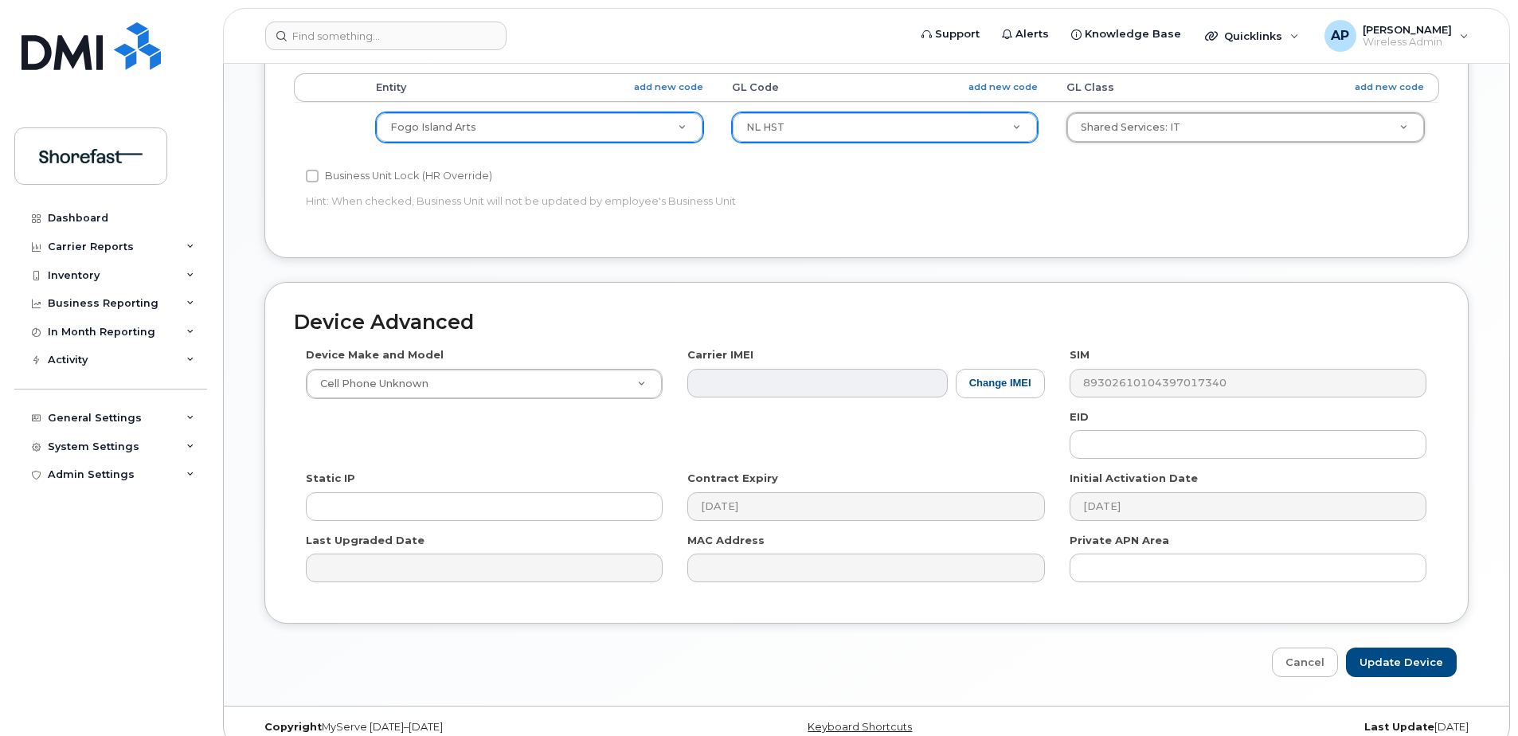
scroll to position [666, 0]
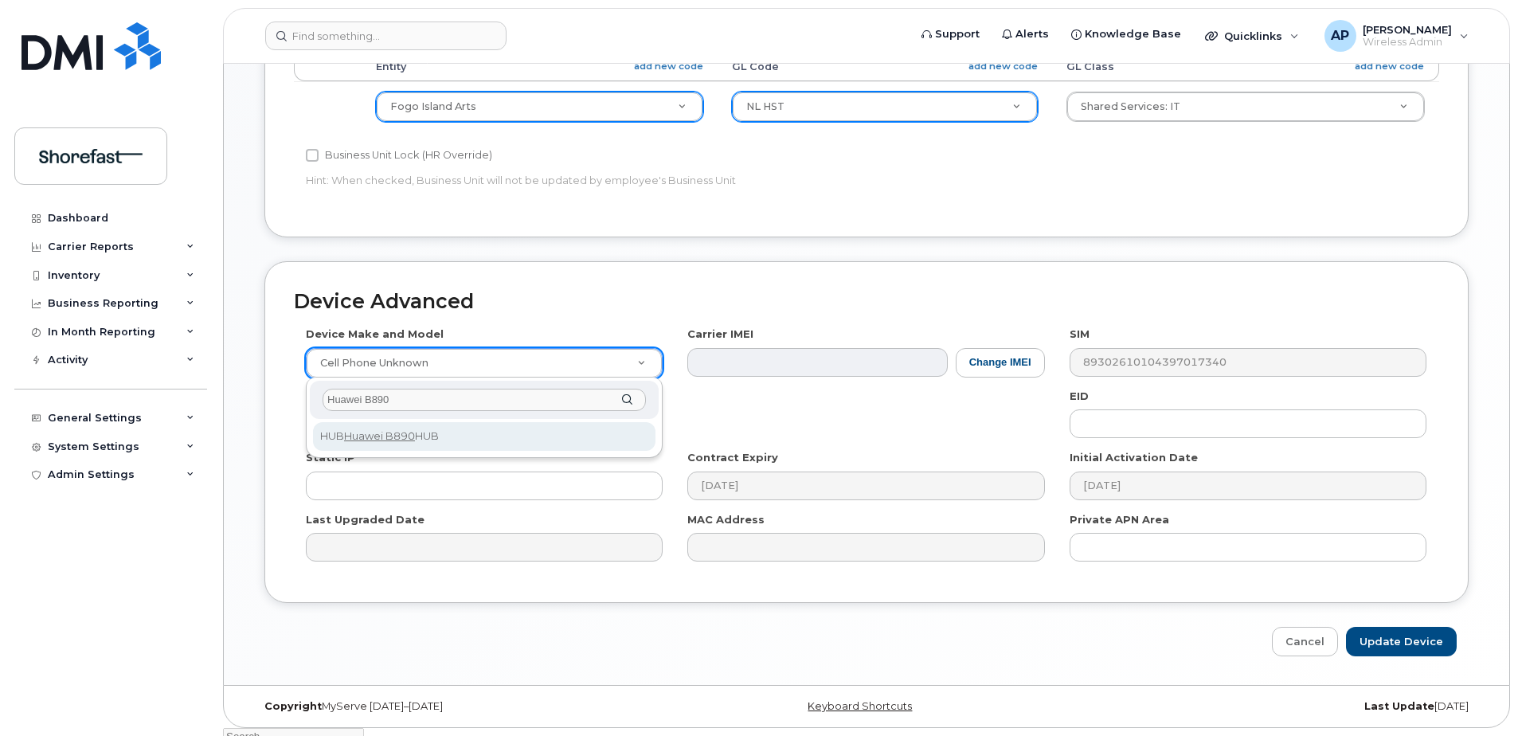
type input "Huawei B890"
select select "147"
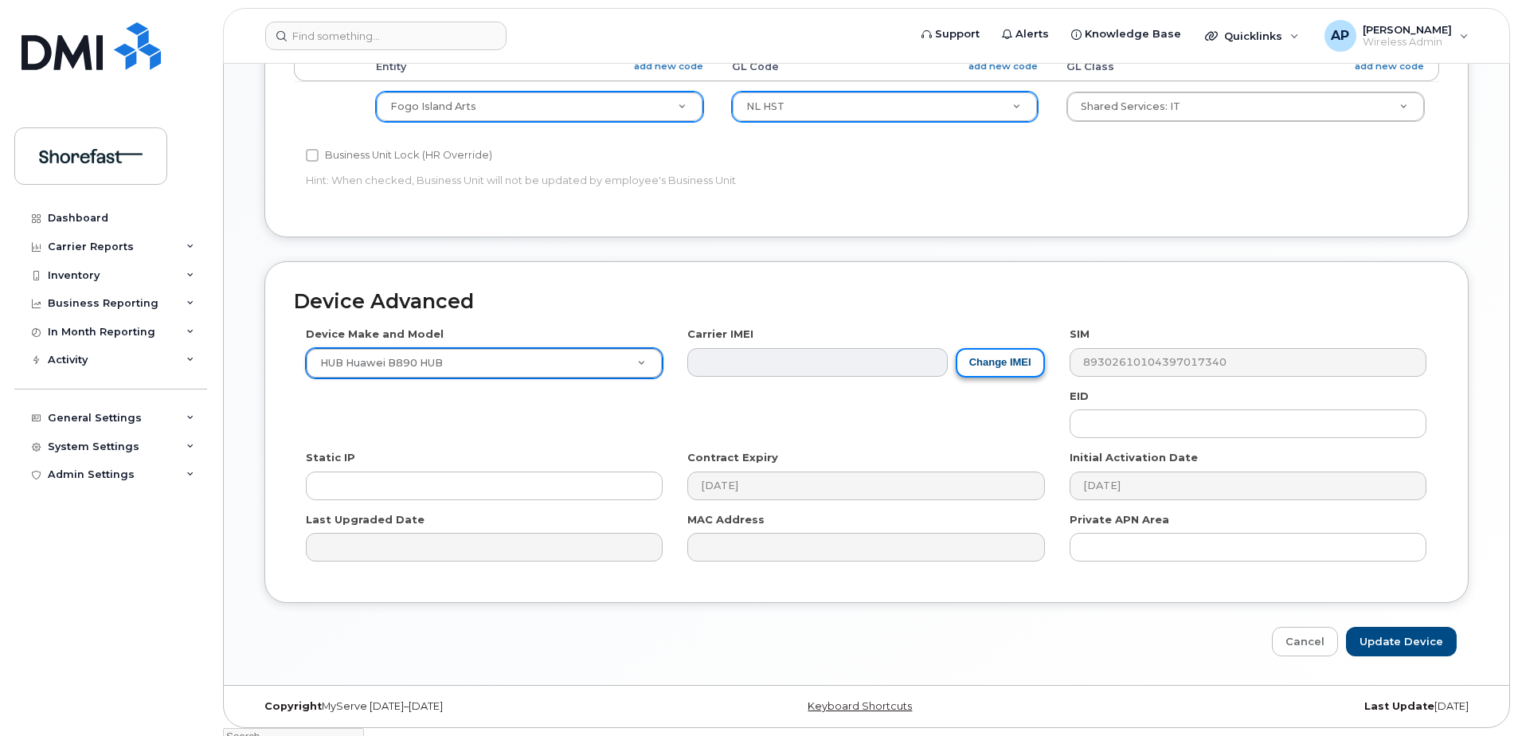
click at [991, 367] on button "Change IMEI" at bounding box center [1000, 362] width 89 height 29
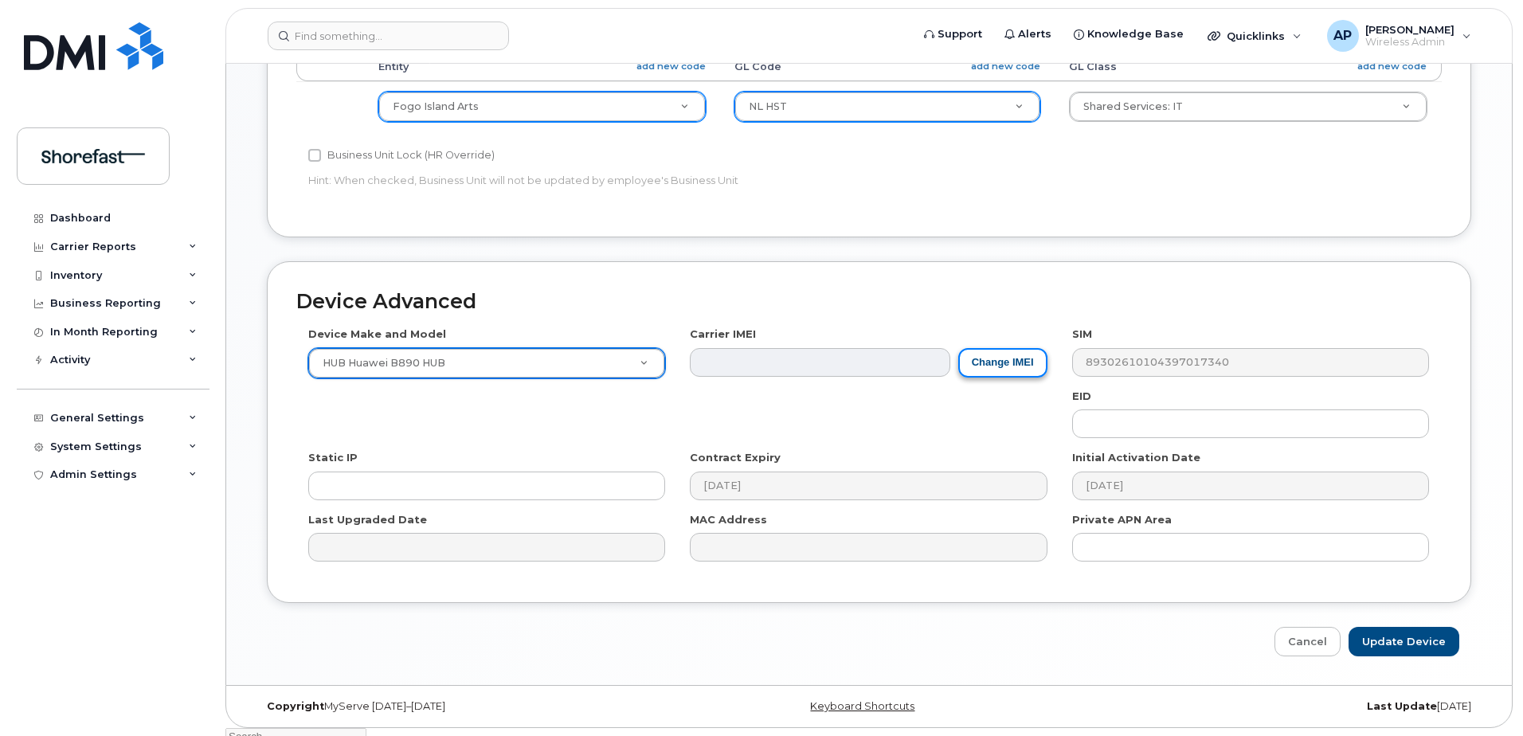
scroll to position [660, 0]
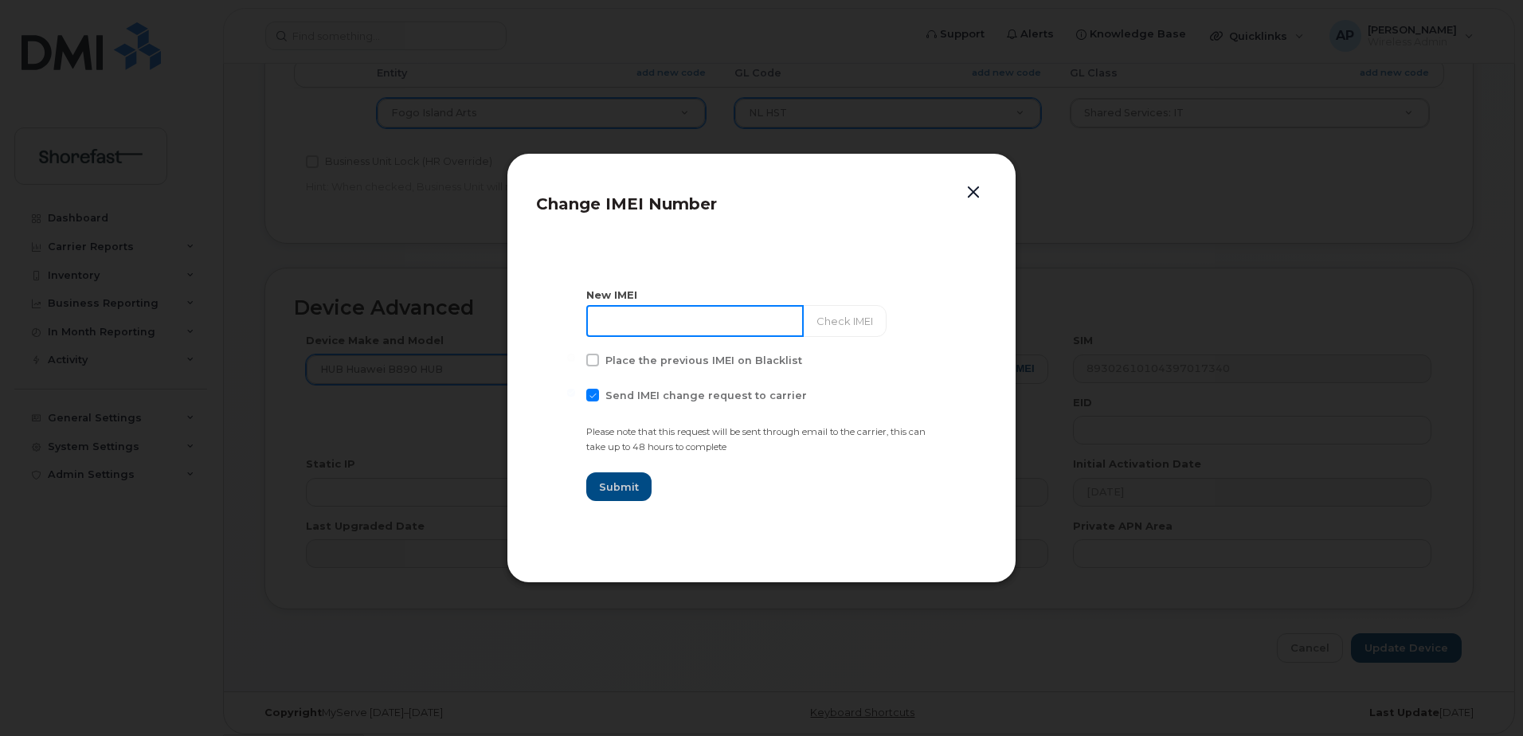
click at [655, 315] on input at bounding box center [694, 321] width 217 height 32
click at [593, 398] on span at bounding box center [592, 395] width 13 height 13
click at [575, 397] on input "Send IMEI change request to carrier" at bounding box center [571, 393] width 8 height 8
checkbox input "false"
click at [731, 318] on input at bounding box center [694, 321] width 217 height 32
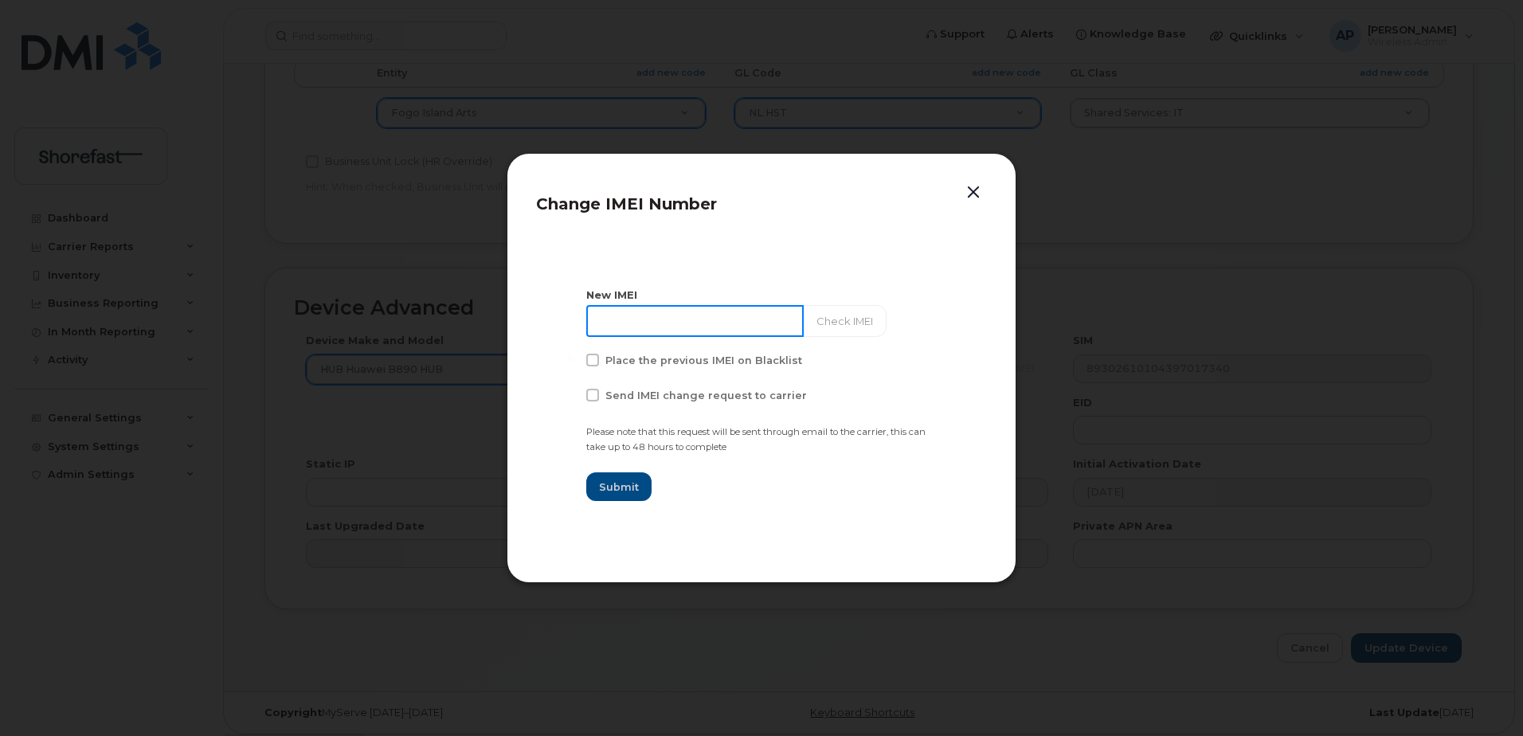
paste input "866053011081942"
type input "866053011081942"
click at [815, 314] on button "Check IMEI" at bounding box center [843, 321] width 84 height 32
click at [637, 480] on span "Submit" at bounding box center [619, 486] width 40 height 15
type input "866053011081942"
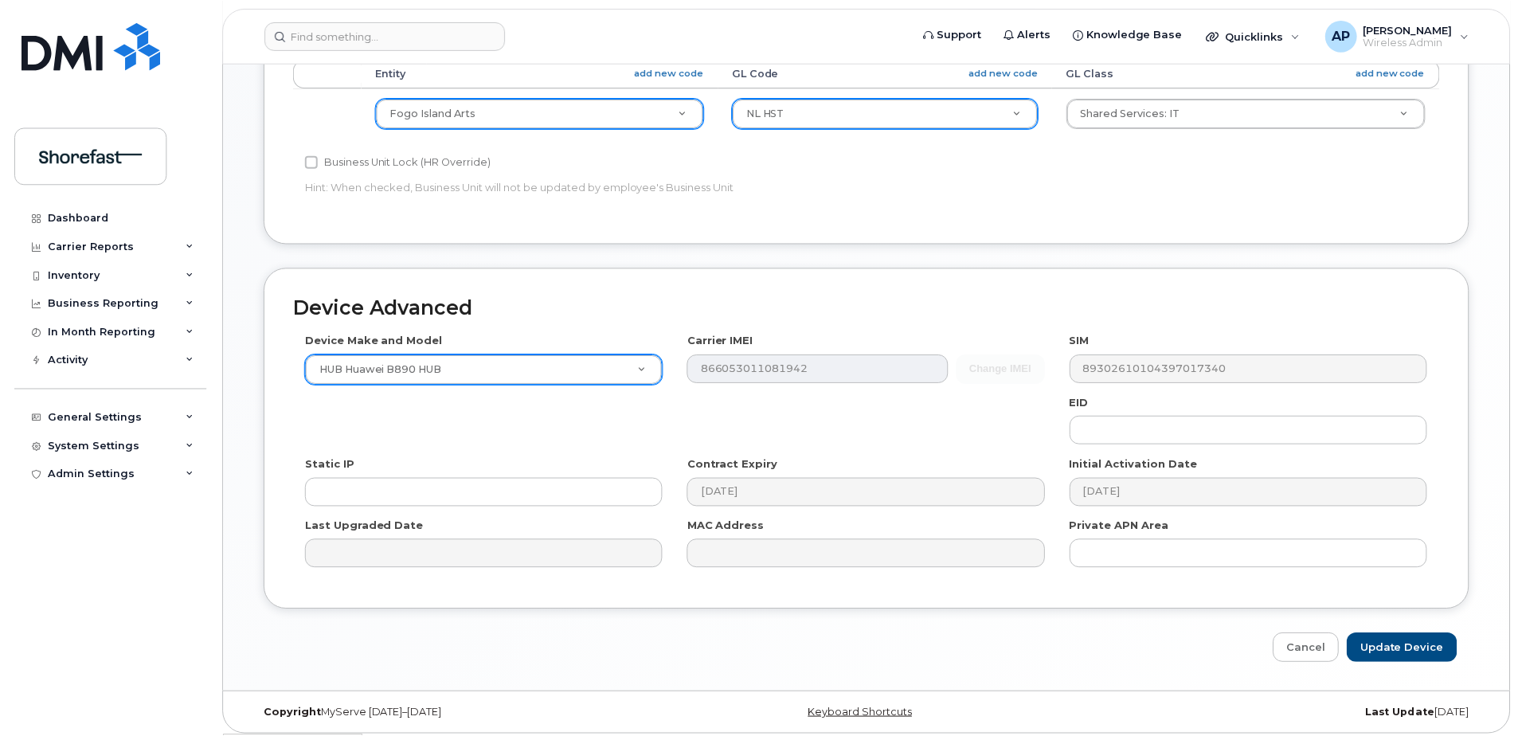
scroll to position [666, 0]
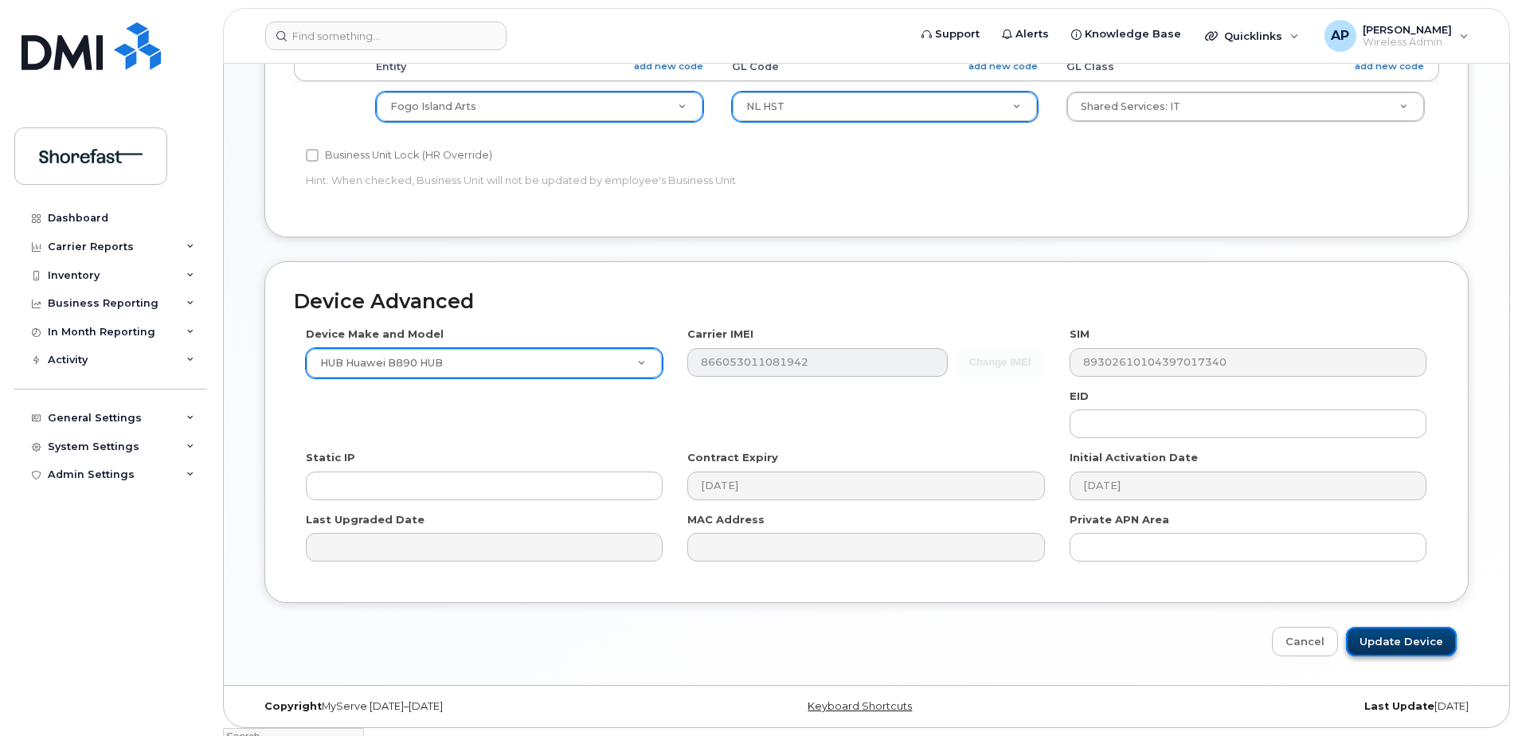
click at [1408, 637] on input "Update Device" at bounding box center [1401, 641] width 111 height 29
type input "Saving..."
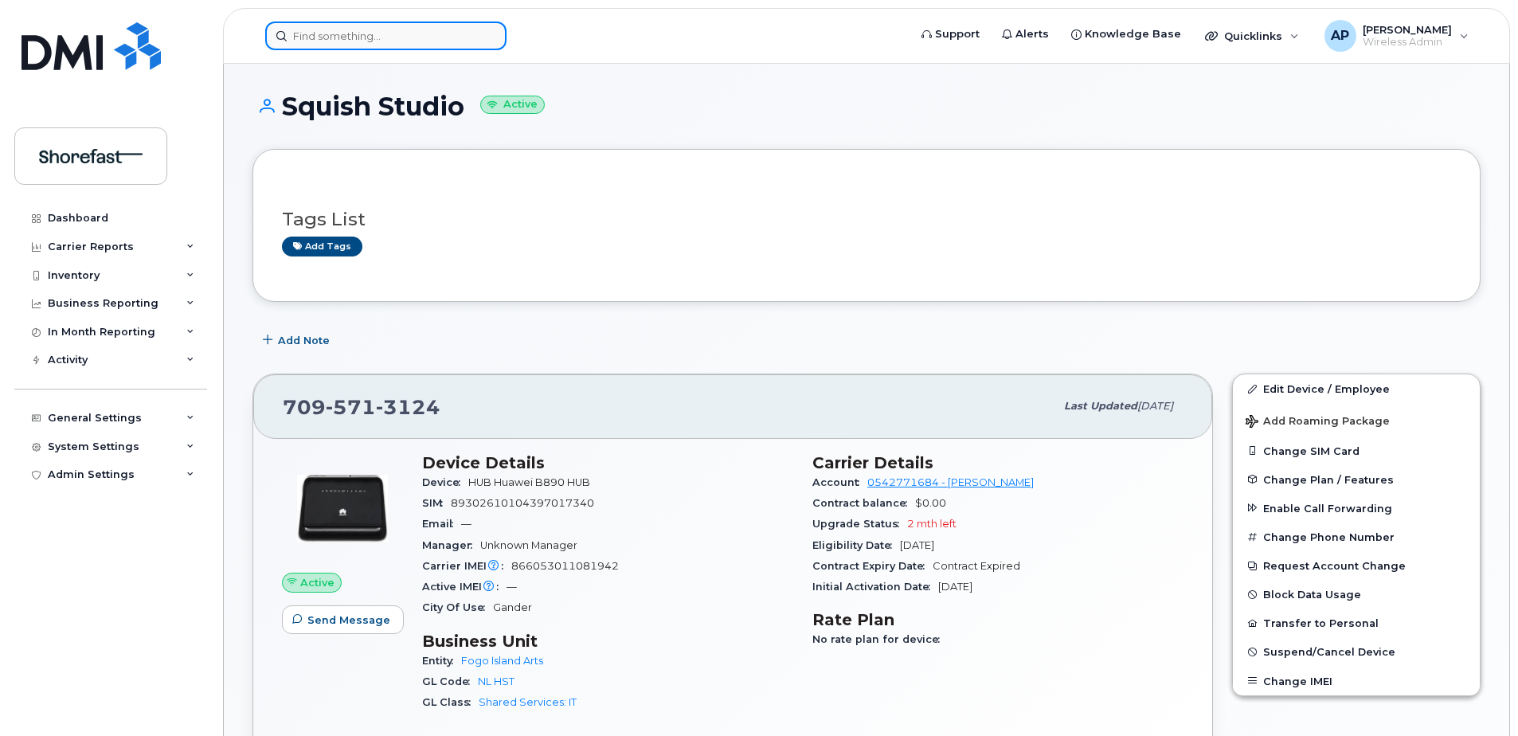
click at [351, 32] on input at bounding box center [385, 36] width 241 height 29
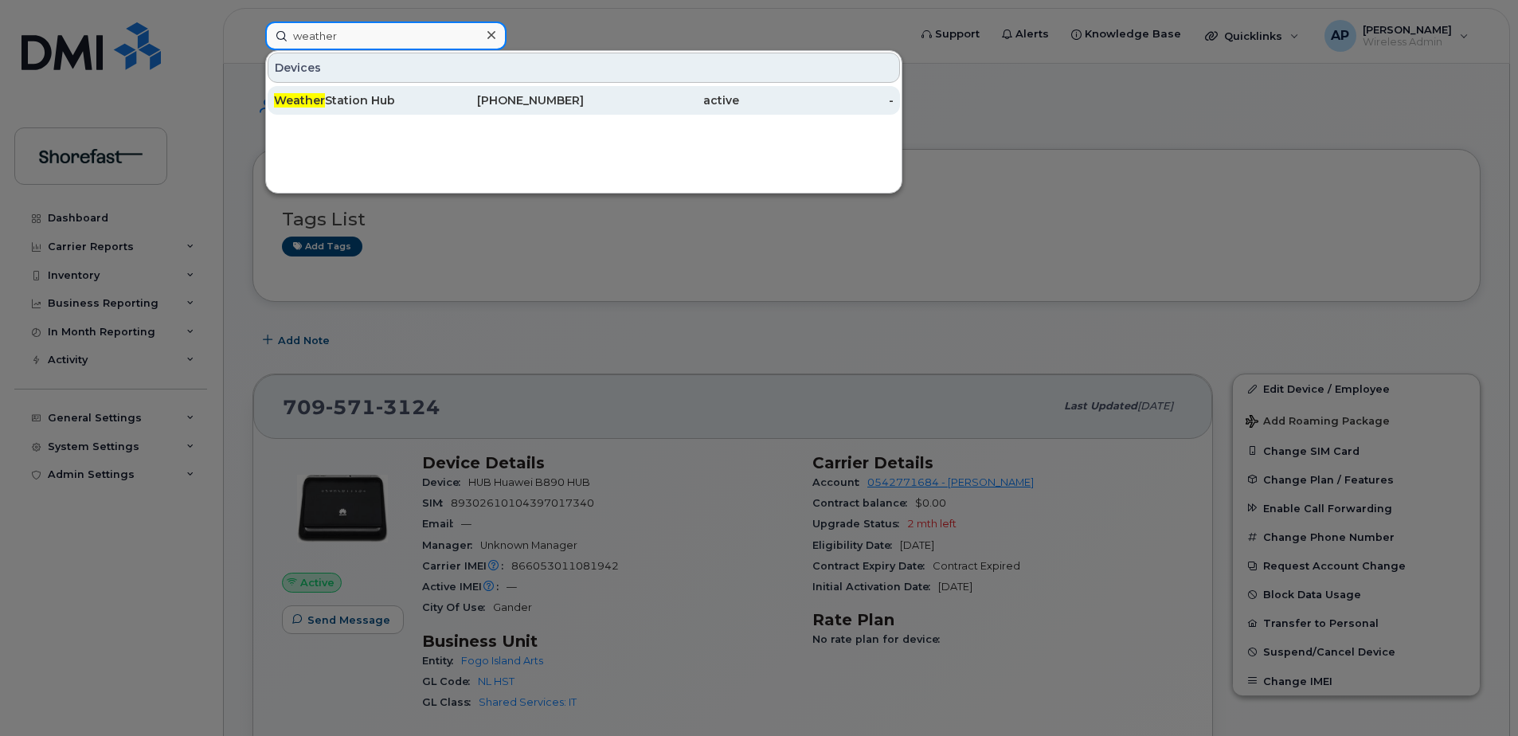
type input "weather"
drag, startPoint x: 597, startPoint y: 100, endPoint x: 613, endPoint y: 112, distance: 20.4
click at [597, 100] on div "active" at bounding box center [661, 100] width 155 height 16
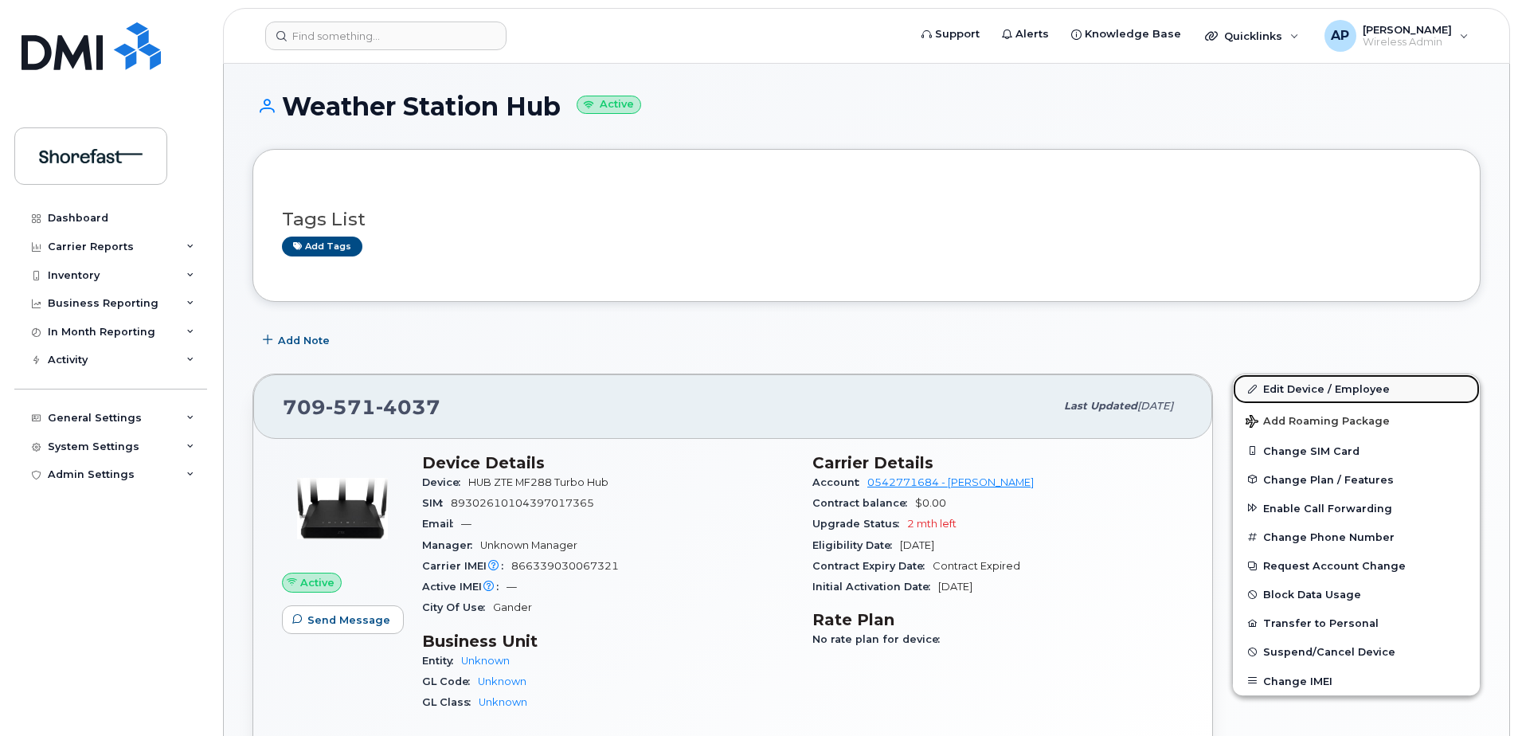
click at [1323, 386] on link "Edit Device / Employee" at bounding box center [1356, 388] width 247 height 29
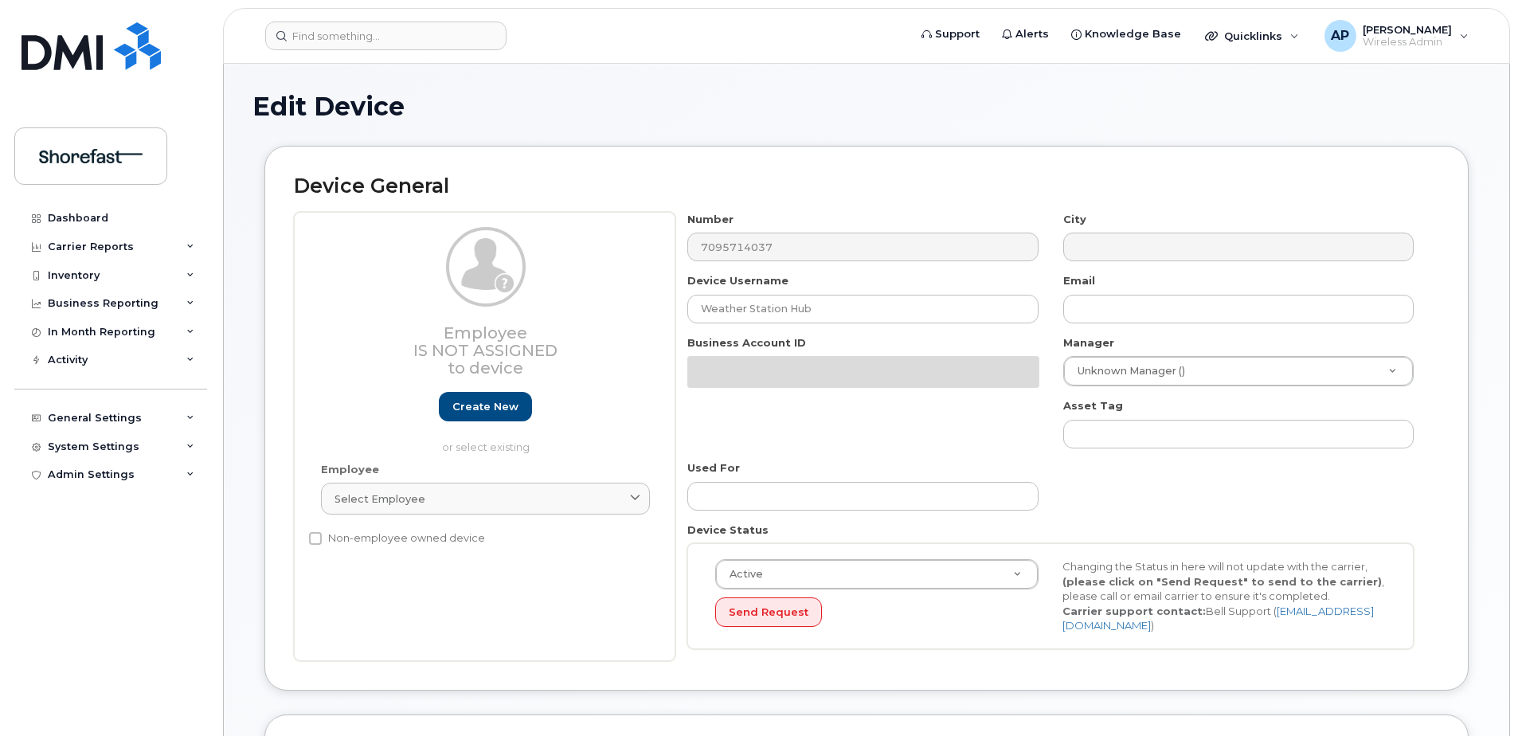
select select "4207793"
select select "4207794"
select select "4207795"
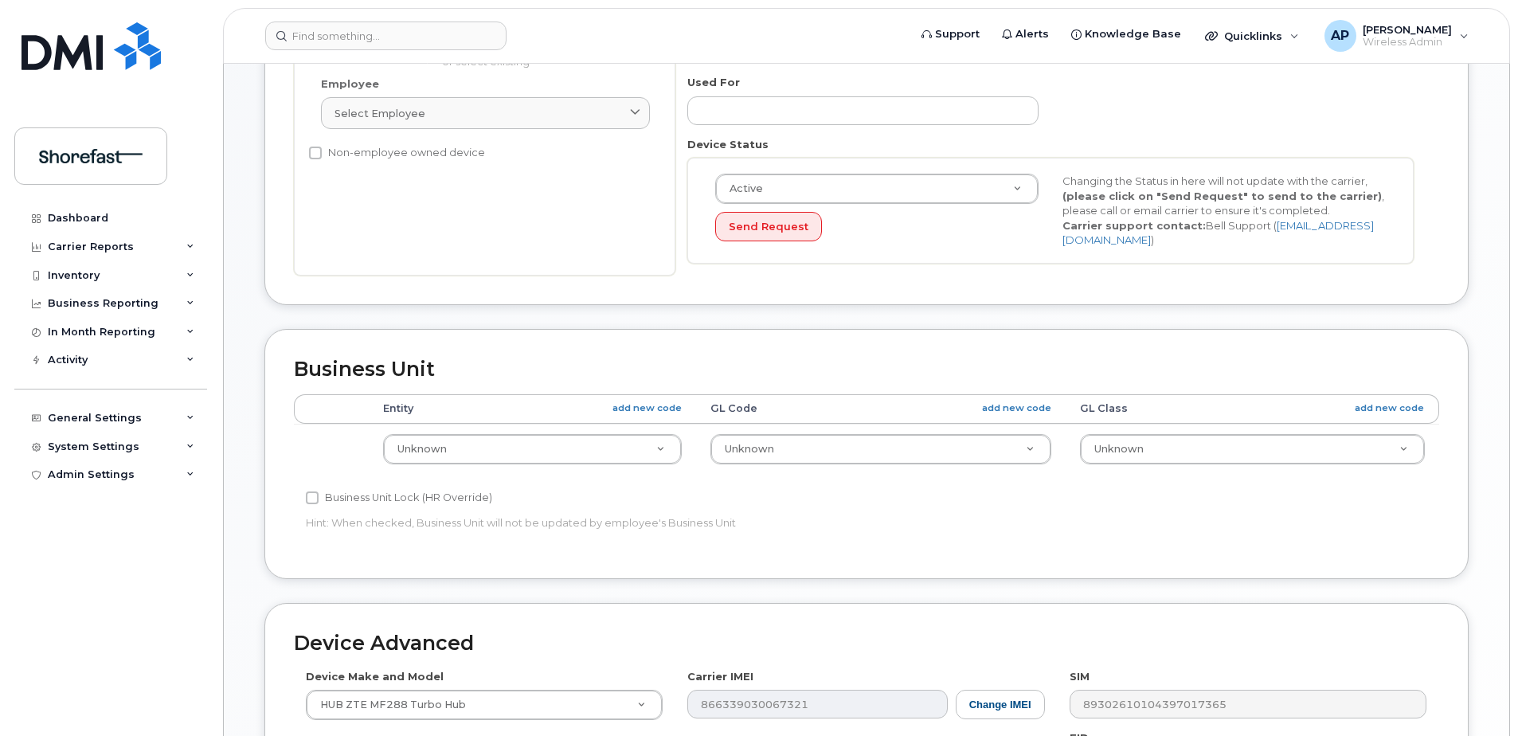
scroll to position [398, 0]
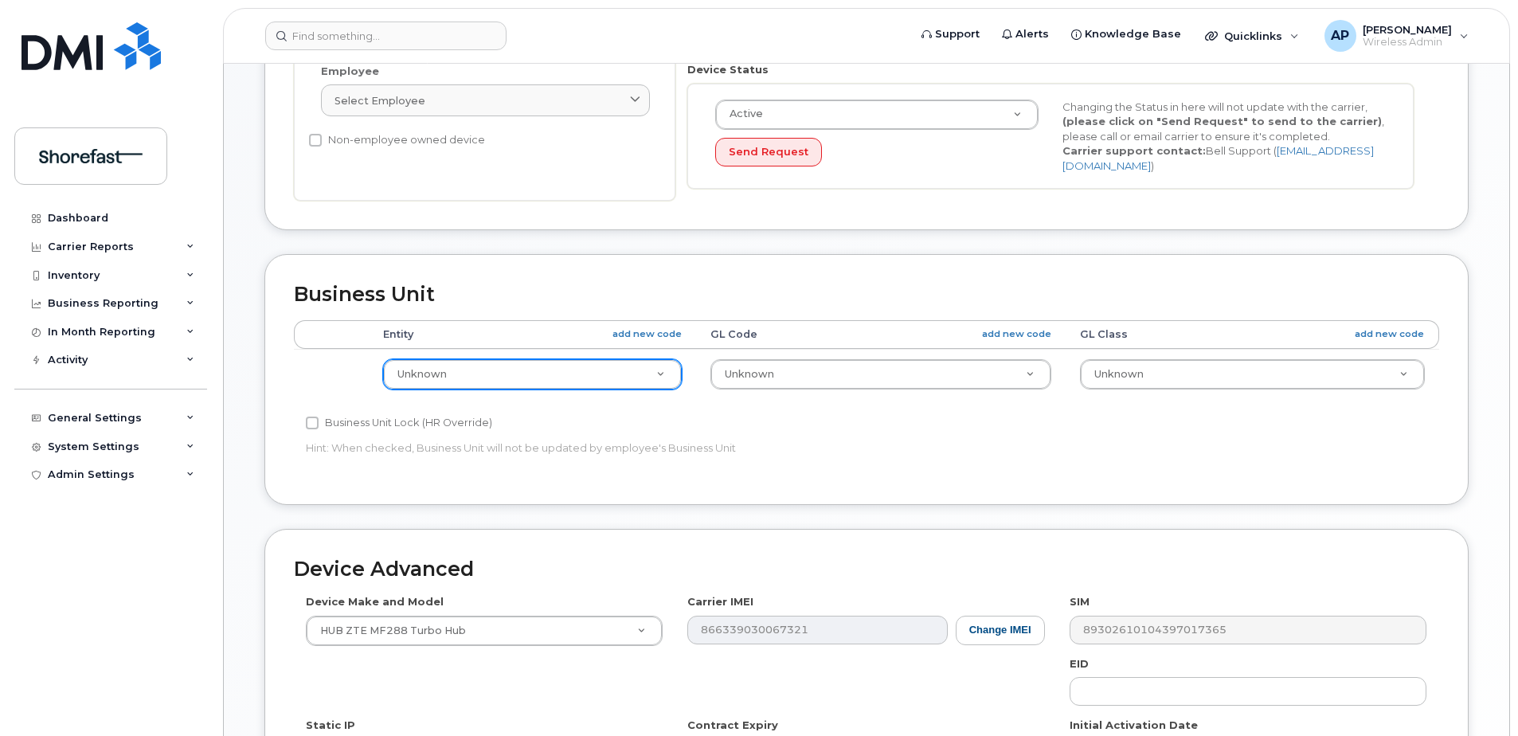
click at [651, 431] on div "Business Unit Lock (HR Override)" at bounding box center [675, 422] width 739 height 19
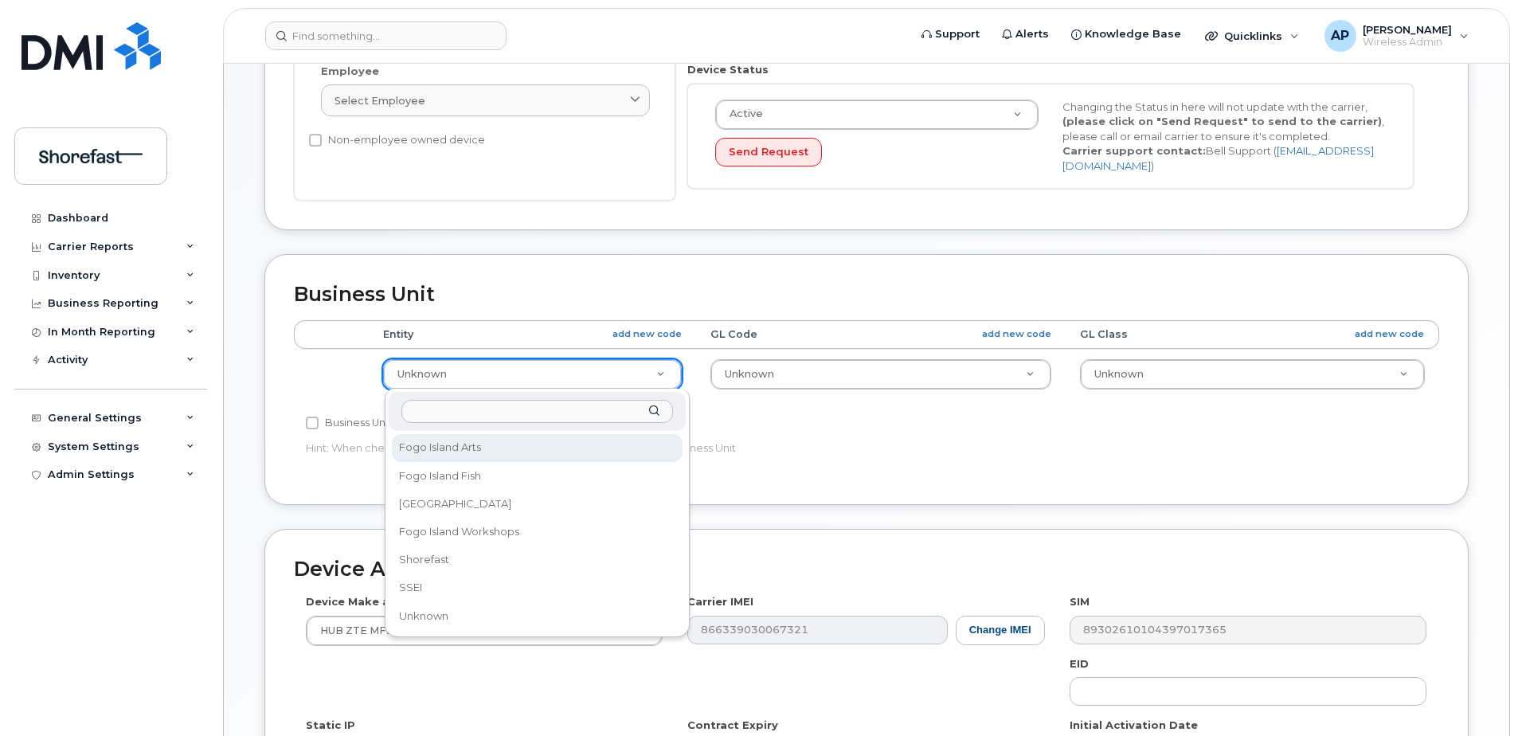
select select "4207799"
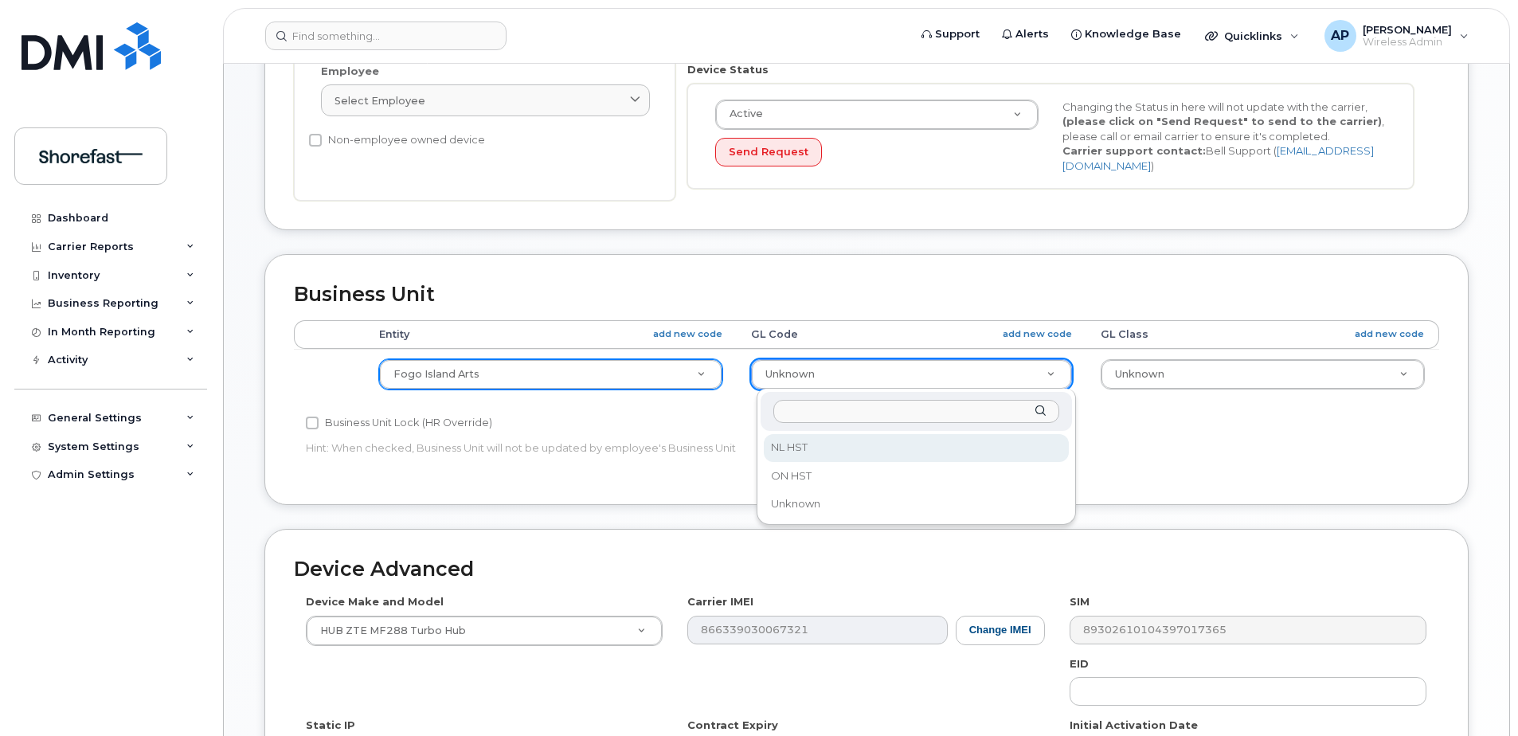
drag, startPoint x: 811, startPoint y: 447, endPoint x: 832, endPoint y: 445, distance: 21.6
select select "4366932"
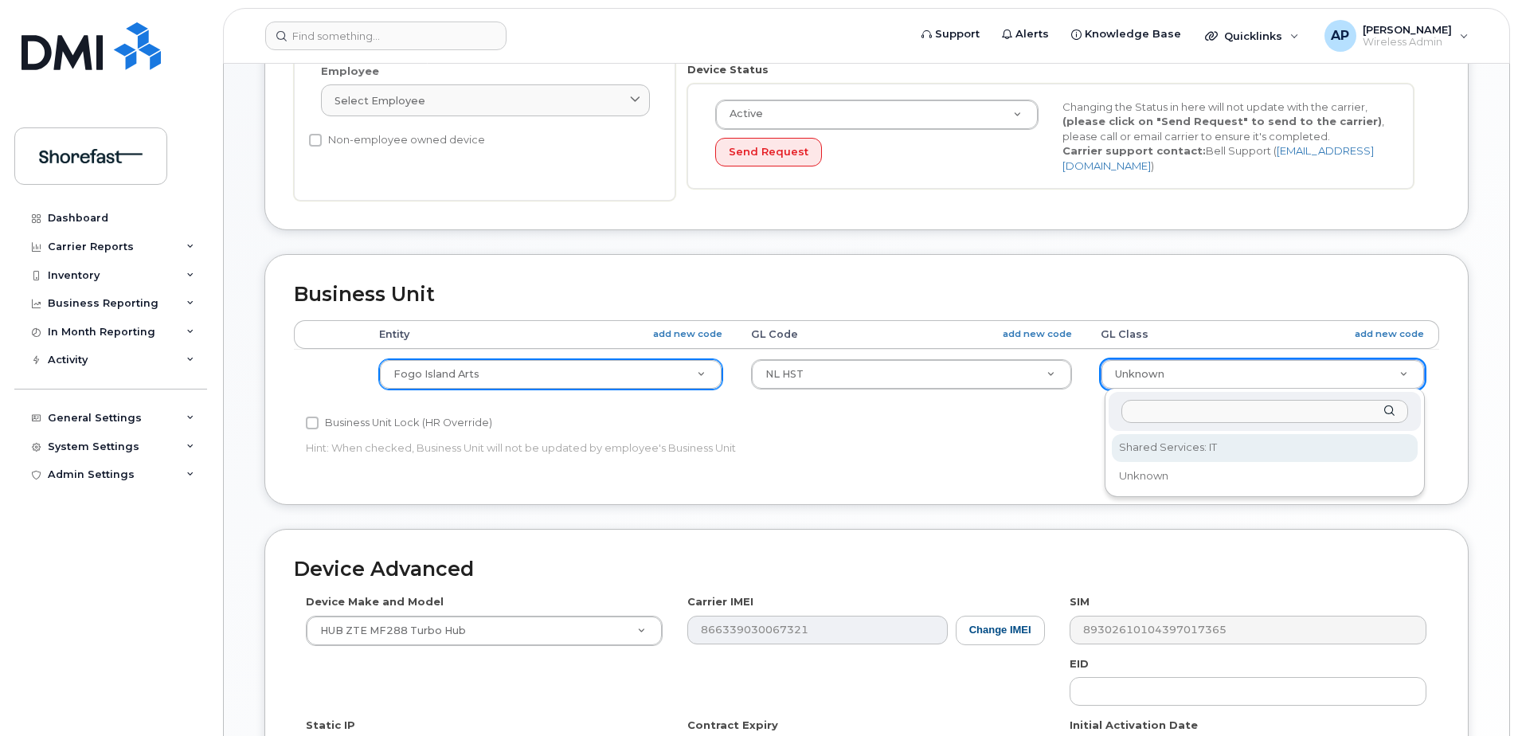
select select "23521152"
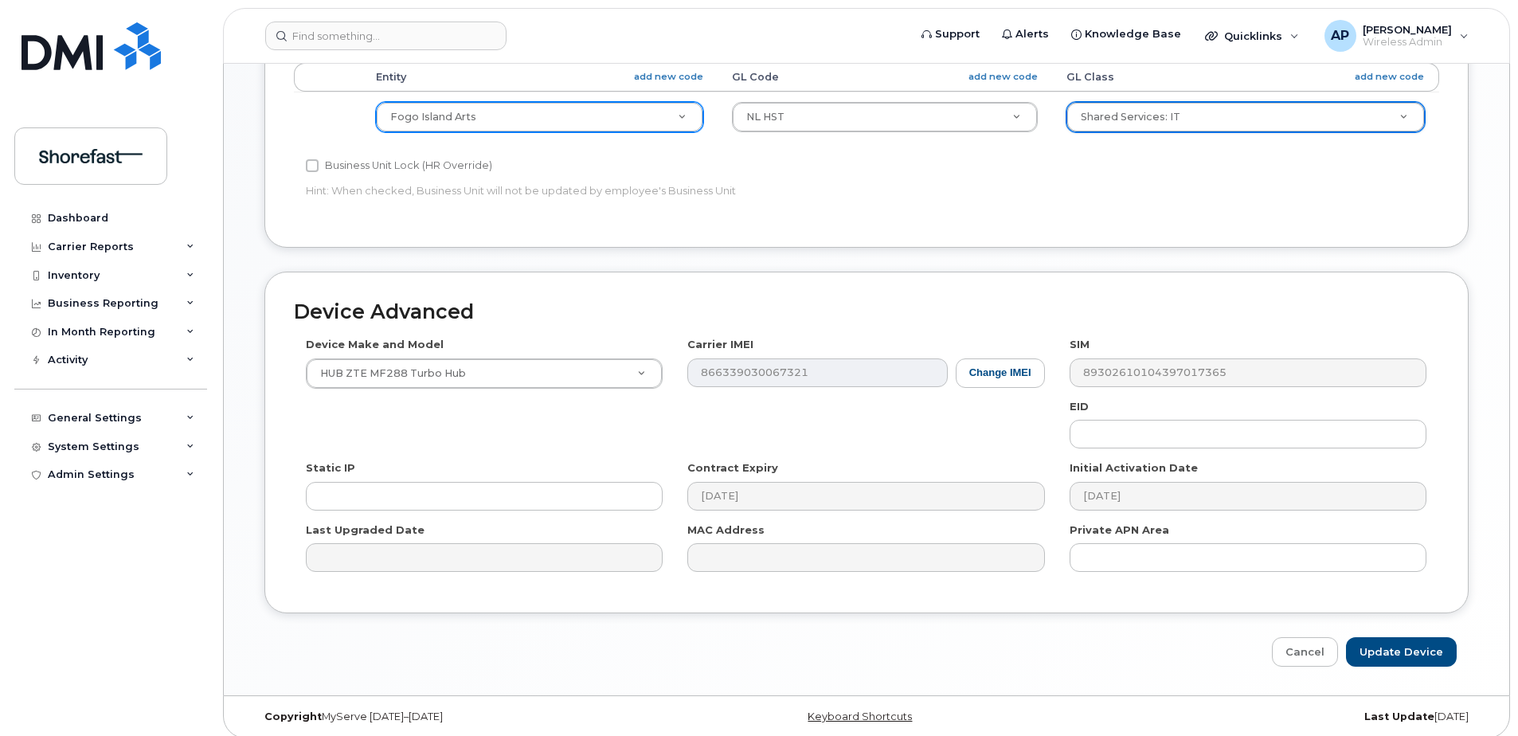
scroll to position [666, 0]
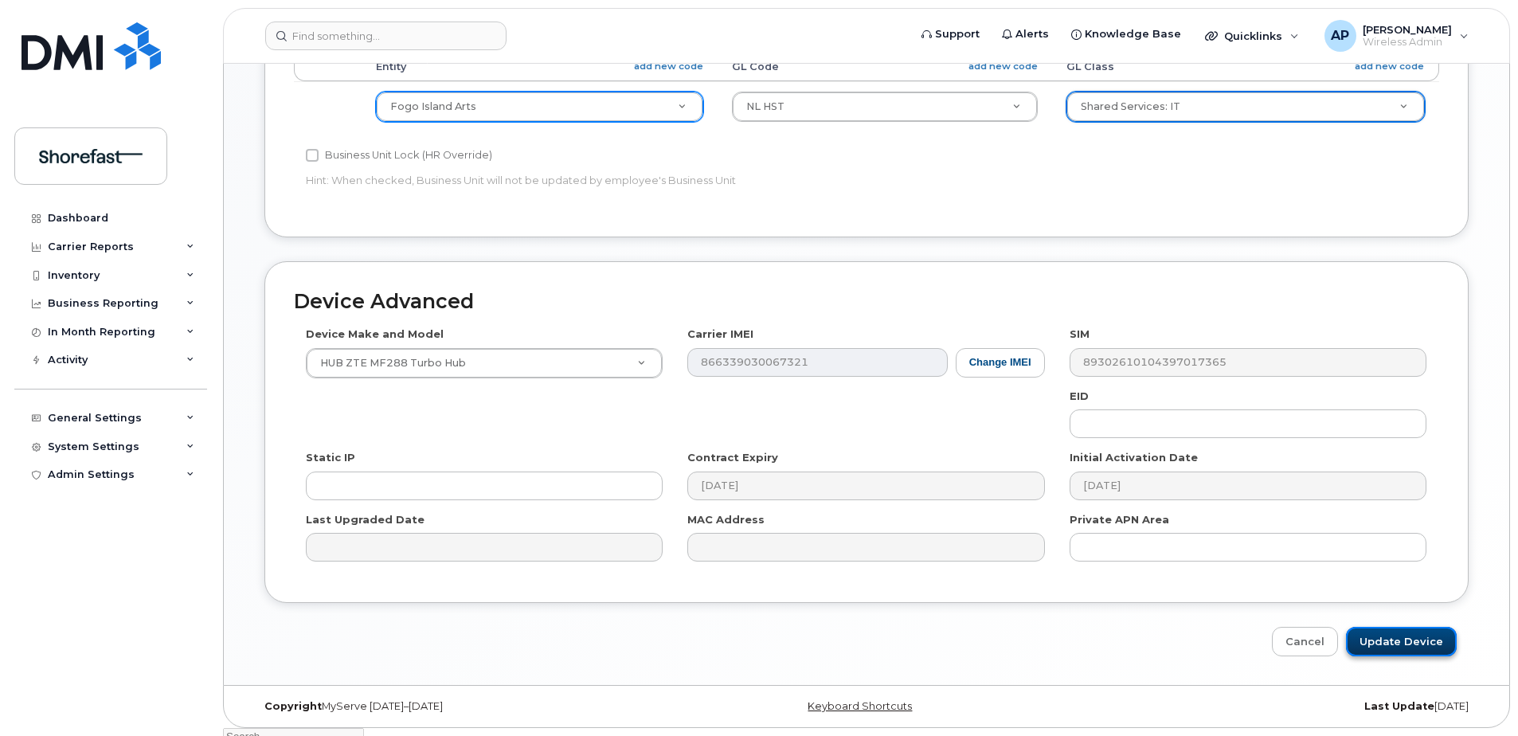
click at [1406, 641] on input "Update Device" at bounding box center [1401, 641] width 111 height 29
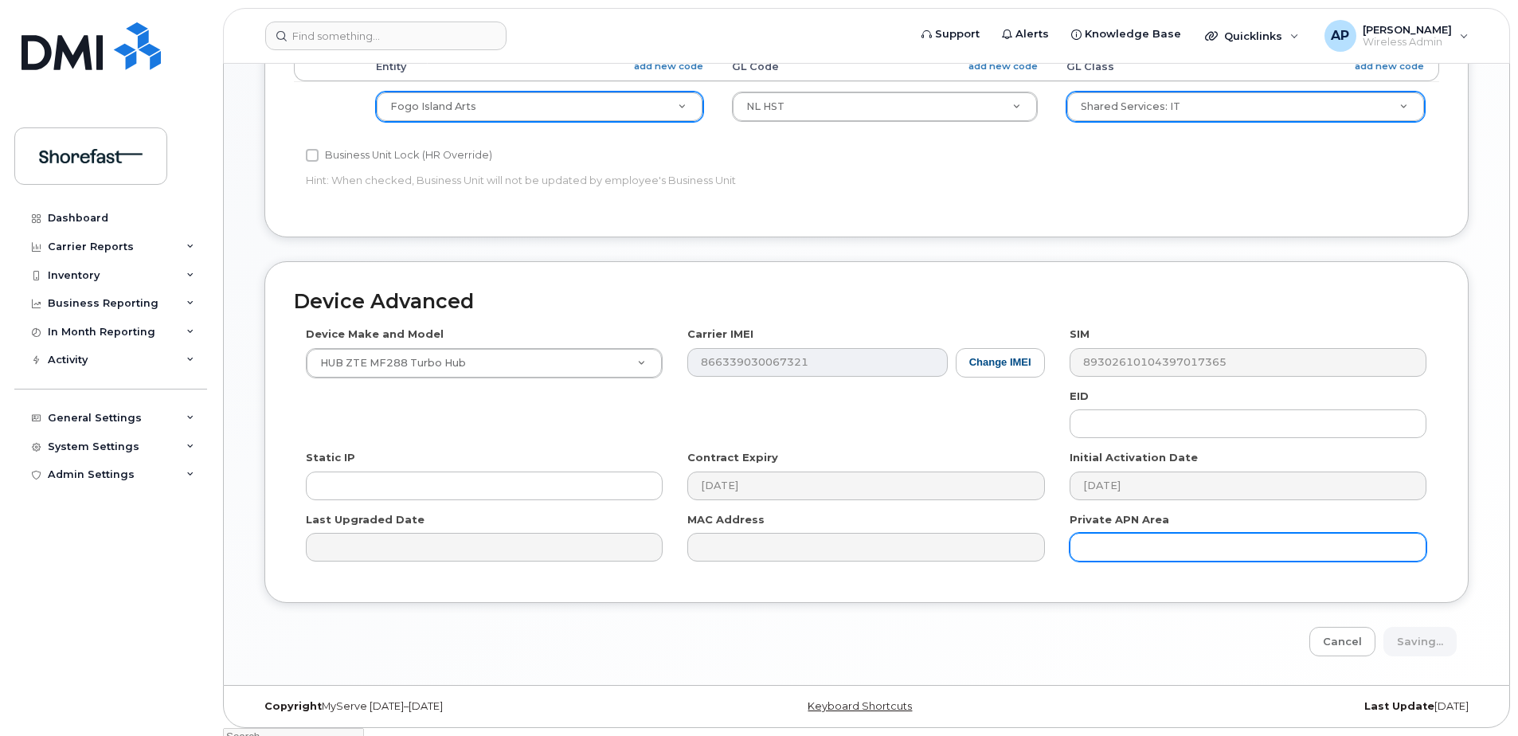
type input "Saving..."
